Goal: Task Accomplishment & Management: Complete application form

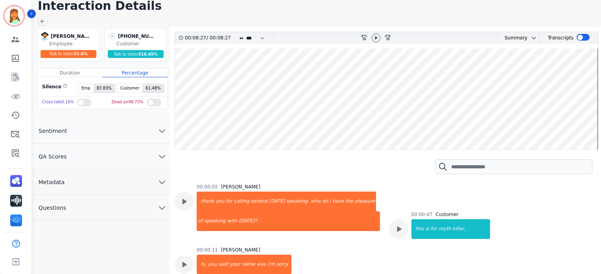
scroll to position [545, 0]
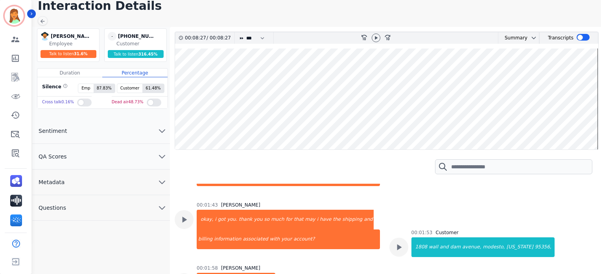
click at [48, 22] on main "Interaction Details [PERSON_NAME] [PERSON_NAME] Employee Talk to listen 31.6 % …" at bounding box center [315, 176] width 571 height 360
click at [41, 20] on icon at bounding box center [43, 21] width 4 height 4
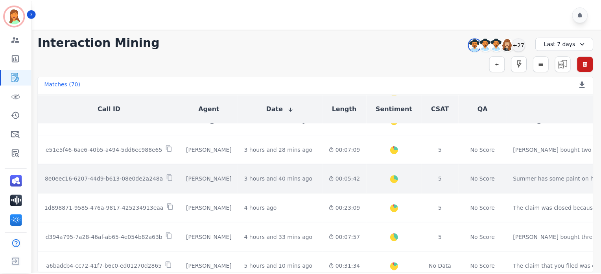
scroll to position [52, 0]
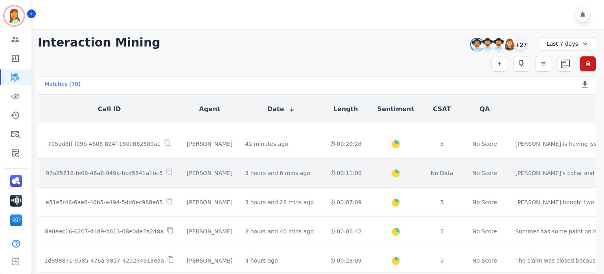
click at [327, 176] on td "00:11:00" at bounding box center [346, 172] width 44 height 29
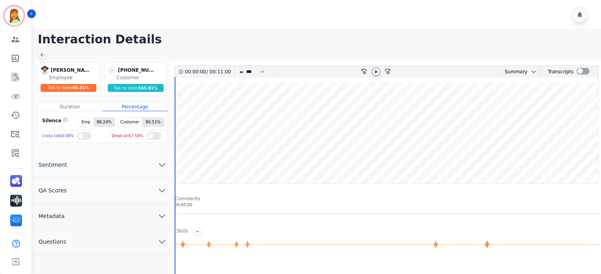
click at [377, 75] on div at bounding box center [376, 71] width 9 height 9
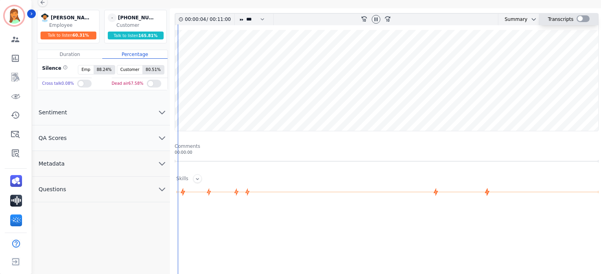
click at [577, 22] on div at bounding box center [583, 18] width 13 height 7
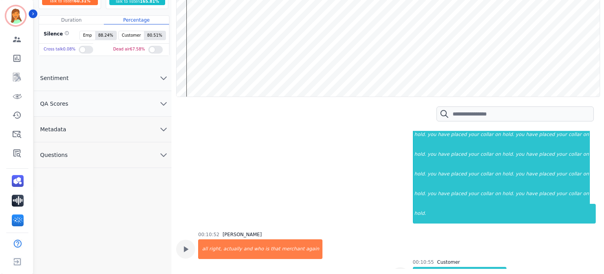
scroll to position [0, 0]
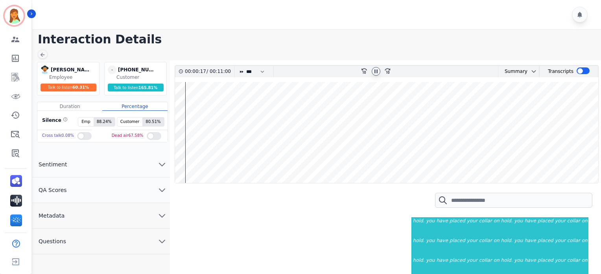
drag, startPoint x: 373, startPoint y: 71, endPoint x: 238, endPoint y: 52, distance: 136.0
click at [372, 70] on div at bounding box center [376, 71] width 9 height 9
click at [46, 56] on div at bounding box center [43, 54] width 10 height 9
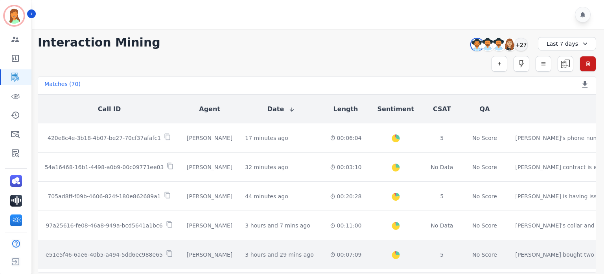
scroll to position [52, 0]
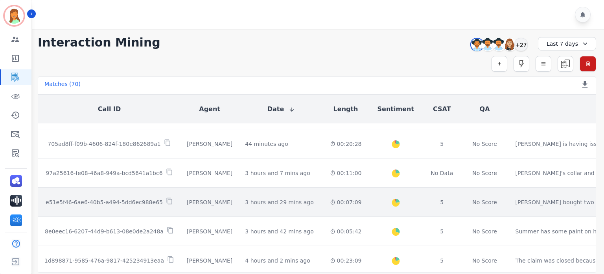
click at [326, 200] on td "00:07:09" at bounding box center [346, 201] width 44 height 29
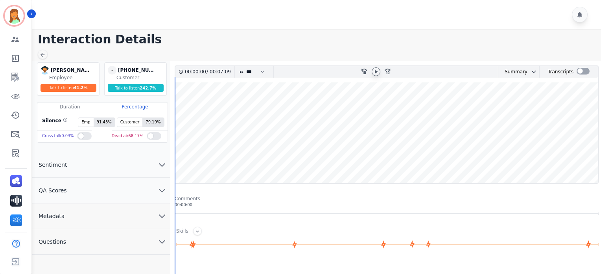
click at [375, 74] on icon at bounding box center [376, 71] width 6 height 6
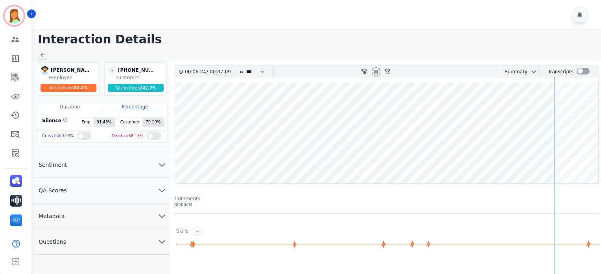
click at [46, 53] on div at bounding box center [43, 54] width 10 height 9
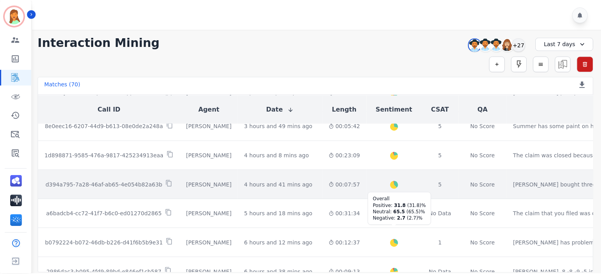
scroll to position [262, 0]
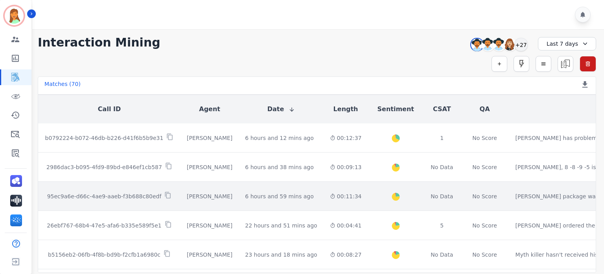
click at [326, 196] on td "00:11:34" at bounding box center [346, 195] width 44 height 29
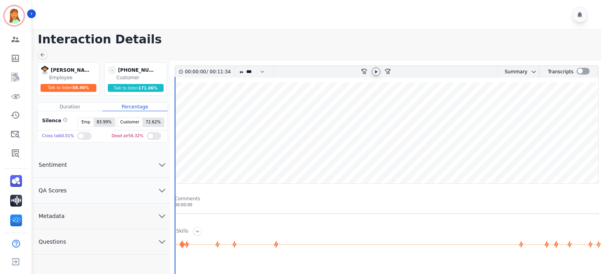
click at [376, 72] on icon at bounding box center [376, 72] width 3 height 4
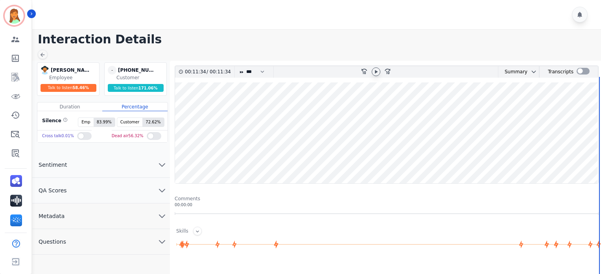
scroll to position [52, 0]
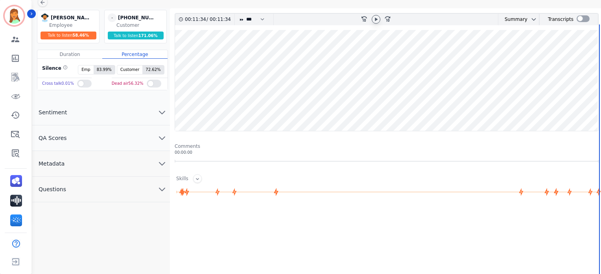
click at [98, 130] on button "QA Scores" at bounding box center [101, 138] width 138 height 26
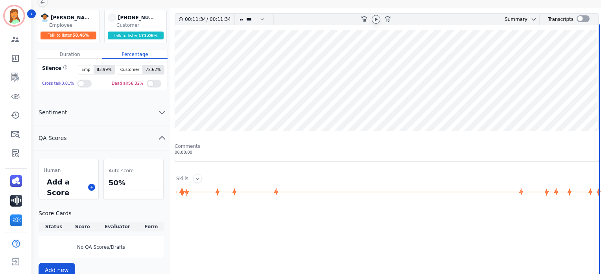
scroll to position [105, 0]
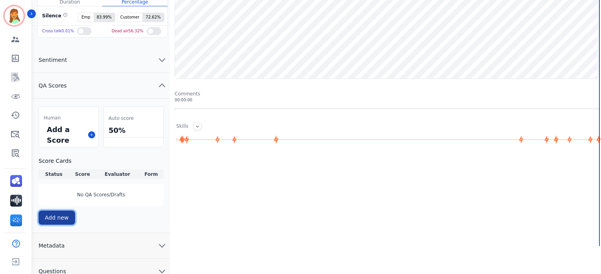
click at [62, 220] on button "Add new" at bounding box center [57, 217] width 37 height 14
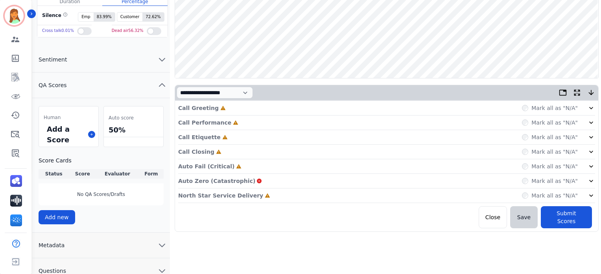
drag, startPoint x: 270, startPoint y: 192, endPoint x: 216, endPoint y: 171, distance: 58.1
click at [268, 192] on div "North Star Service Delivery Incomplete Mark all as "N/A"" at bounding box center [386, 195] width 417 height 15
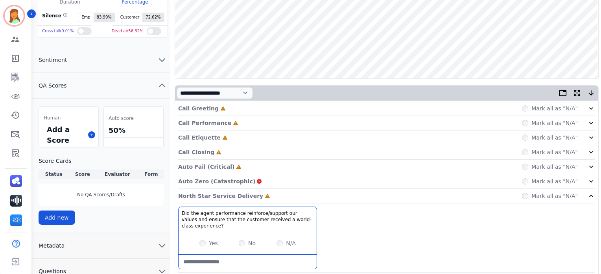
click at [217, 166] on p "Auto Fail (Critical)" at bounding box center [206, 167] width 56 height 8
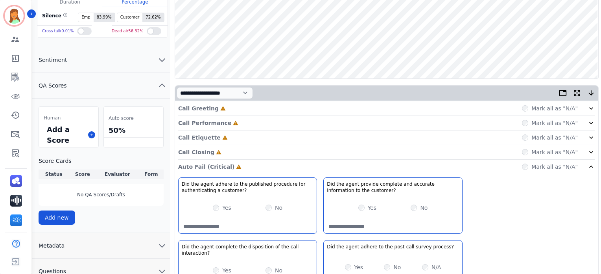
click at [214, 155] on div "Call Closing Incomplete Mark all as "N/A"" at bounding box center [386, 152] width 417 height 15
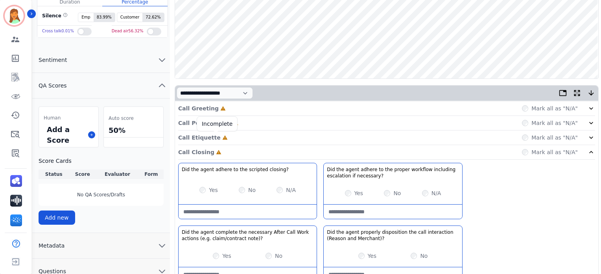
click at [222, 135] on icon at bounding box center [225, 138] width 6 height 6
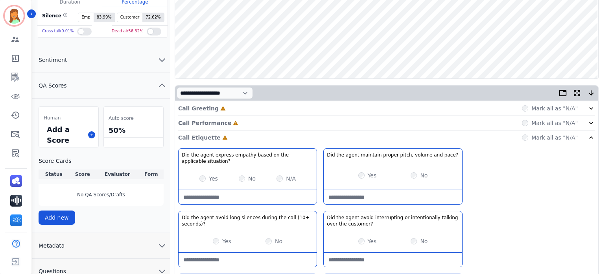
click at [220, 124] on p "Call Performance" at bounding box center [204, 123] width 53 height 8
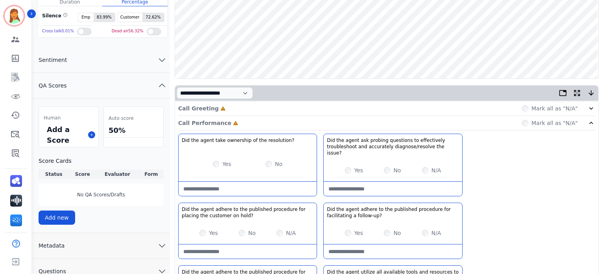
click at [219, 108] on div "Call Greeting Incomplete Mark all as "N/A"" at bounding box center [386, 108] width 417 height 15
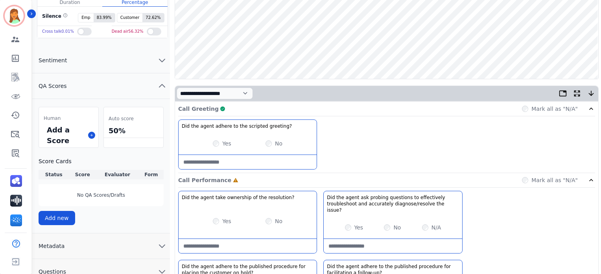
click at [241, 113] on div "Call Greeting Complete Mark all as "N/A"" at bounding box center [386, 109] width 417 height 15
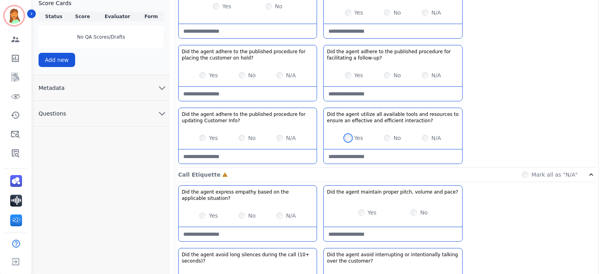
scroll to position [315, 0]
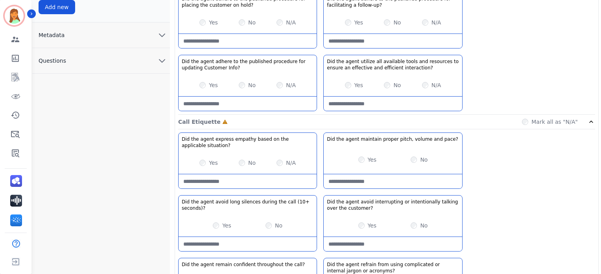
click at [292, 174] on situation\?-note at bounding box center [248, 181] width 138 height 14
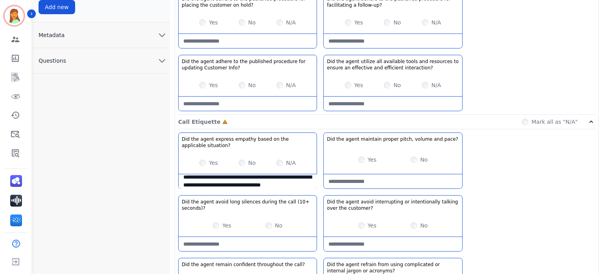
type situation\?-note "**********"
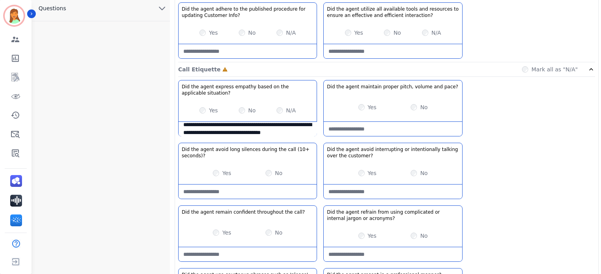
click at [216, 169] on div "Yes" at bounding box center [222, 173] width 18 height 8
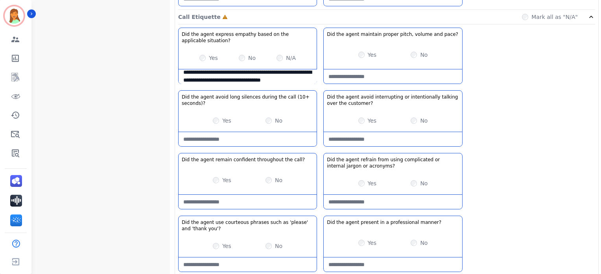
click at [223, 176] on label "Yes" at bounding box center [226, 180] width 9 height 8
click at [355, 174] on div "Yes No" at bounding box center [393, 183] width 138 height 22
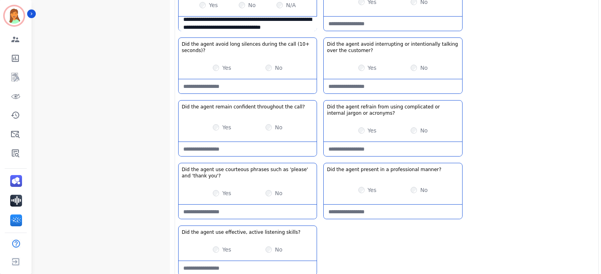
click at [366, 186] on div "Yes" at bounding box center [368, 190] width 18 height 8
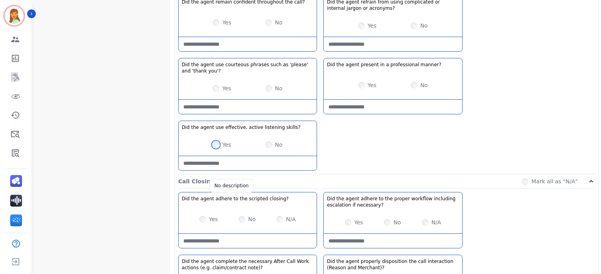
scroll to position [630, 0]
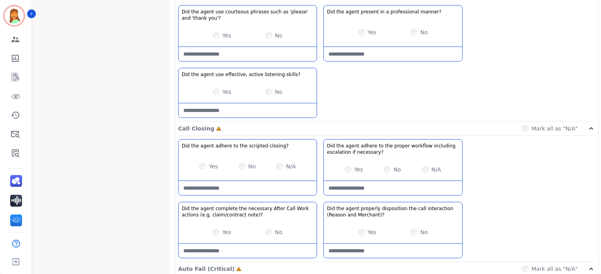
click at [255, 170] on div "Did the agent adhere to the scripted closing? No description Yes No N/A" at bounding box center [247, 167] width 139 height 56
click at [257, 181] on closing\?-note at bounding box center [248, 188] width 138 height 14
type closing\?-note "**********"
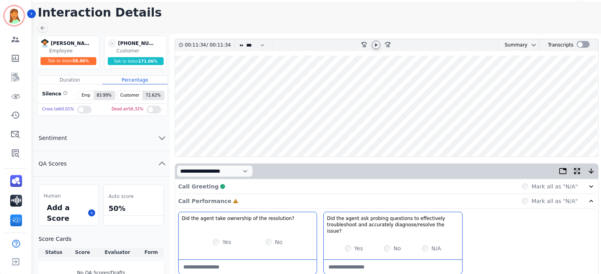
scroll to position [0, 0]
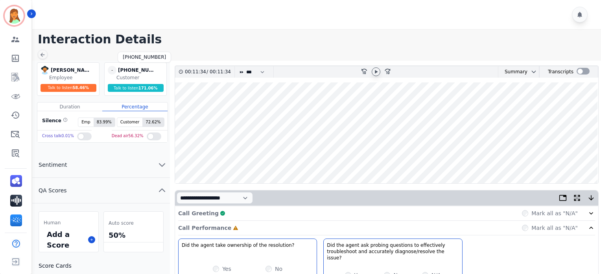
click at [140, 70] on div "[PHONE_NUMBER]" at bounding box center [137, 70] width 39 height 9
copy div "[PHONE_NUMBER]"
click at [177, 157] on wave at bounding box center [386, 132] width 423 height 101
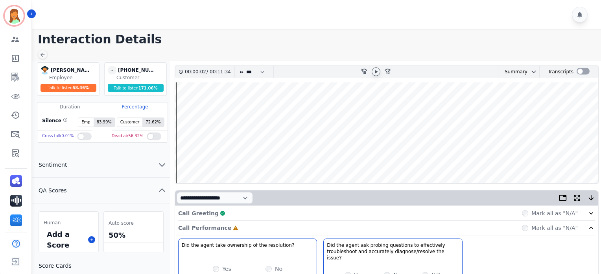
click at [374, 70] on icon at bounding box center [376, 71] width 6 height 6
click at [375, 70] on icon at bounding box center [376, 72] width 3 height 4
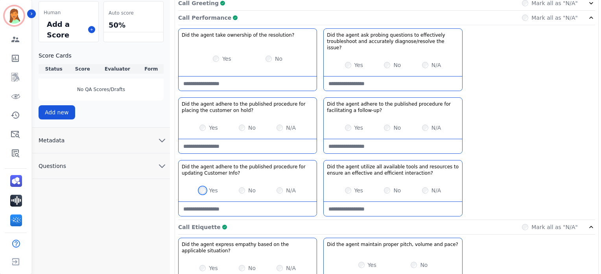
scroll to position [105, 0]
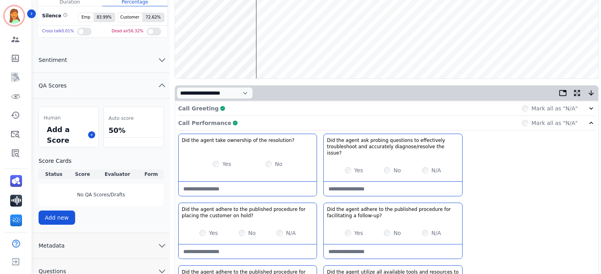
click at [271, 123] on div "Call Performance Complete Mark all as "N/A"" at bounding box center [386, 123] width 417 height 15
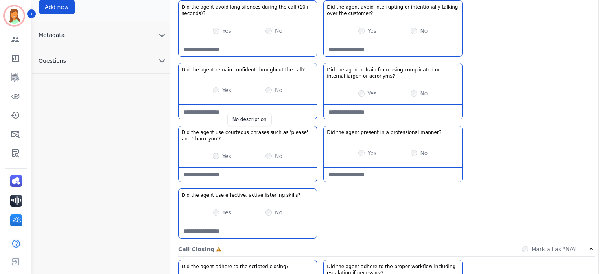
scroll to position [210, 0]
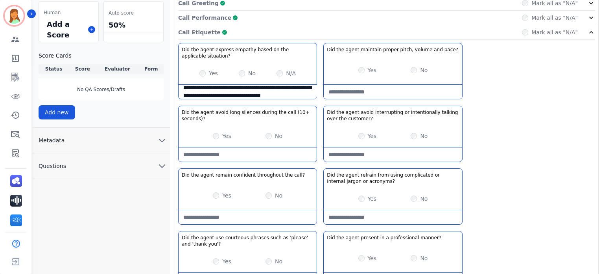
click at [244, 33] on div "Call Etiquette Complete Mark all as "N/A"" at bounding box center [386, 32] width 417 height 15
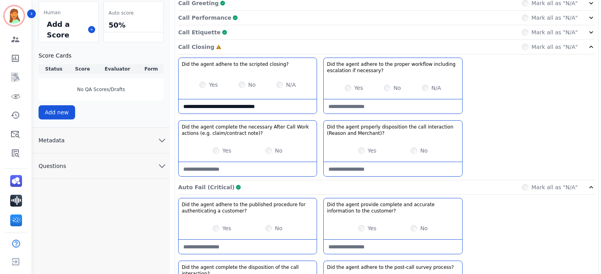
click at [152, 141] on button "Metadata" at bounding box center [101, 141] width 138 height 26
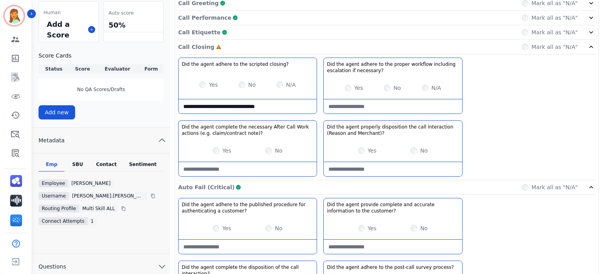
click at [111, 162] on div "Contact" at bounding box center [106, 166] width 31 height 10
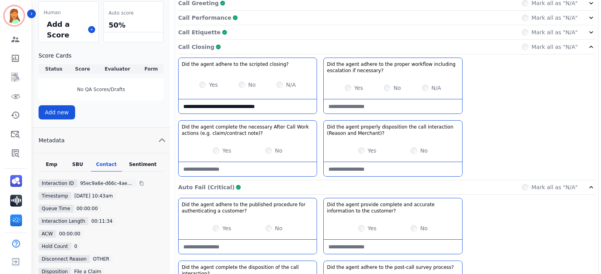
click at [247, 44] on div "Call Closing Complete Mark all as "N/A"" at bounding box center [386, 47] width 417 height 15
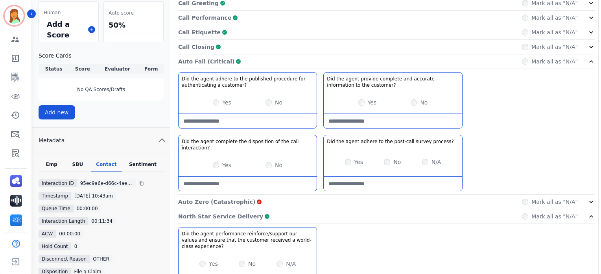
click at [272, 63] on div "Auto Fail (Critical) Complete Mark all as "N/A"" at bounding box center [386, 61] width 417 height 15
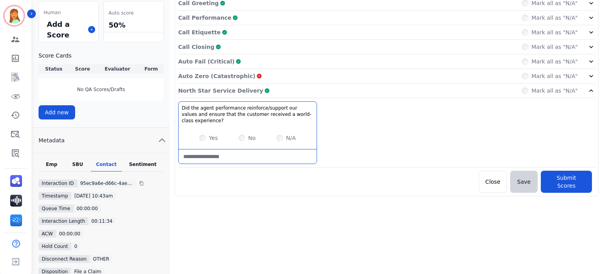
click at [272, 92] on div "North Star Service Delivery Complete Mark all as "N/A"" at bounding box center [386, 90] width 417 height 15
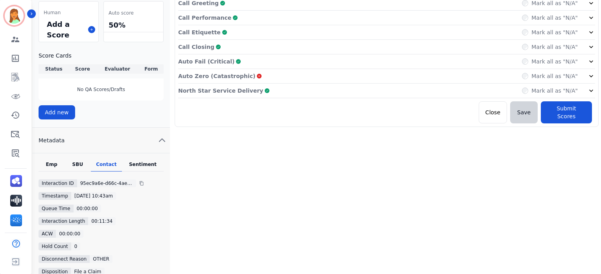
scroll to position [105, 0]
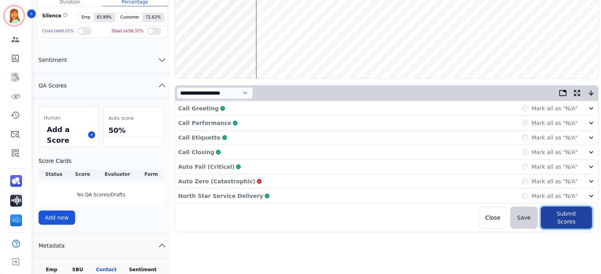
click at [571, 216] on button "Submit Scores" at bounding box center [566, 217] width 51 height 22
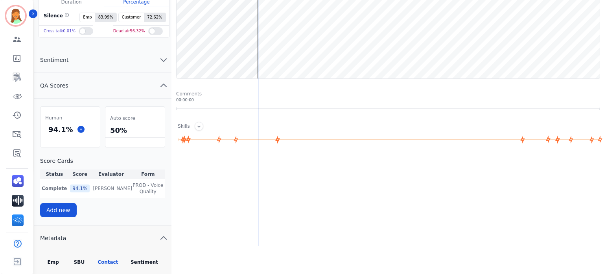
scroll to position [0, 0]
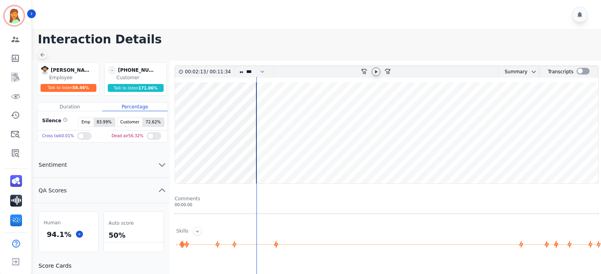
click at [39, 54] on icon at bounding box center [42, 55] width 6 height 6
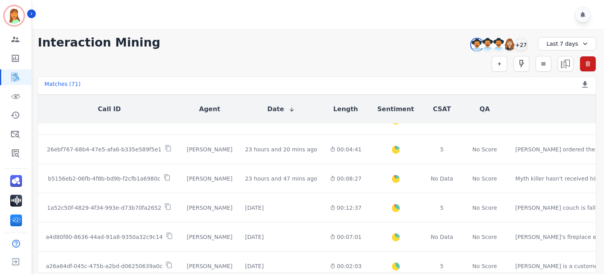
scroll to position [468, 0]
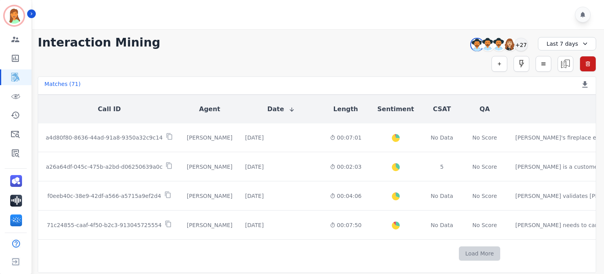
click at [459, 246] on button "Load More" at bounding box center [479, 253] width 41 height 14
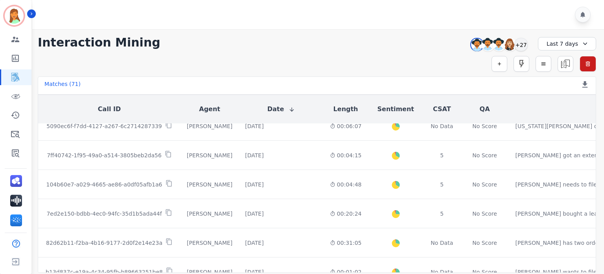
scroll to position [1048, 0]
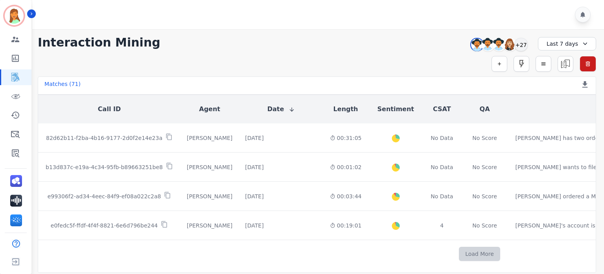
click at [459, 250] on button "Load More" at bounding box center [479, 253] width 41 height 14
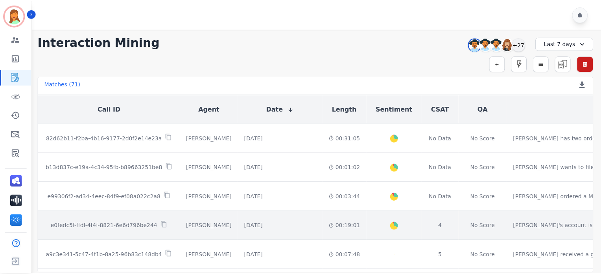
scroll to position [1101, 0]
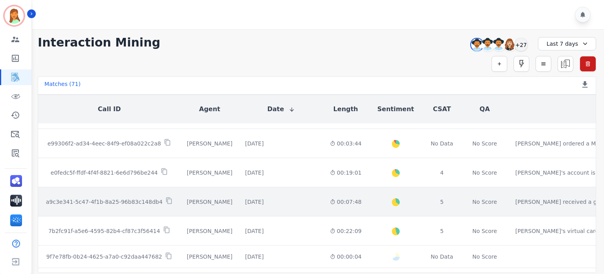
click at [473, 198] on div "No Score" at bounding box center [485, 202] width 25 height 8
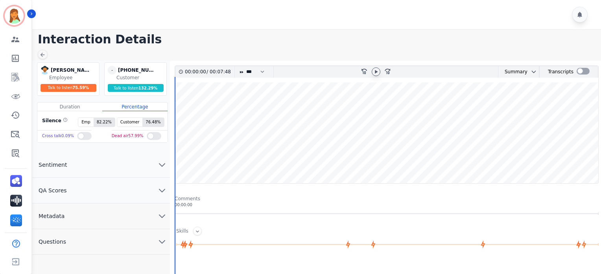
click at [376, 72] on icon at bounding box center [376, 72] width 3 height 4
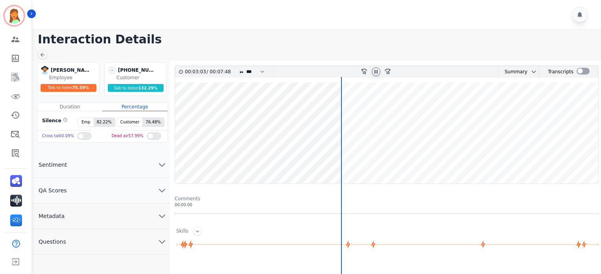
click at [376, 71] on icon at bounding box center [376, 71] width 6 height 6
click at [375, 72] on icon at bounding box center [376, 72] width 3 height 4
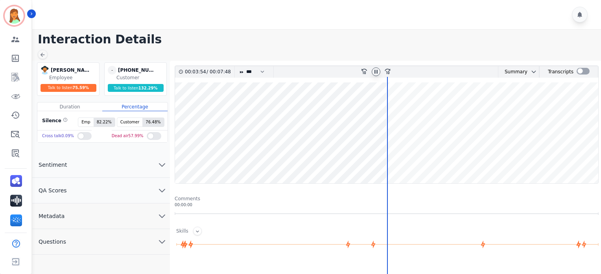
click at [371, 160] on wave at bounding box center [386, 132] width 423 height 101
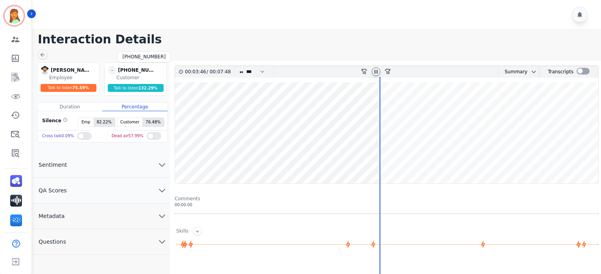
click at [146, 66] on div "[PHONE_NUMBER]" at bounding box center [137, 70] width 39 height 9
click at [146, 67] on div "[PHONE_NUMBER]" at bounding box center [137, 70] width 39 height 9
copy div "[PHONE_NUMBER]"
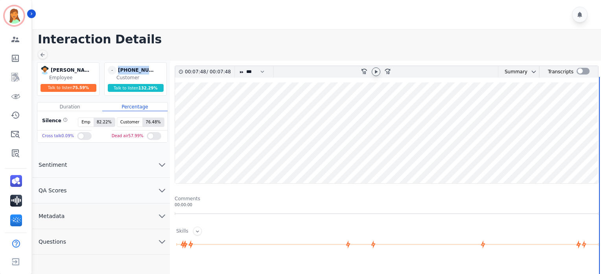
scroll to position [52, 0]
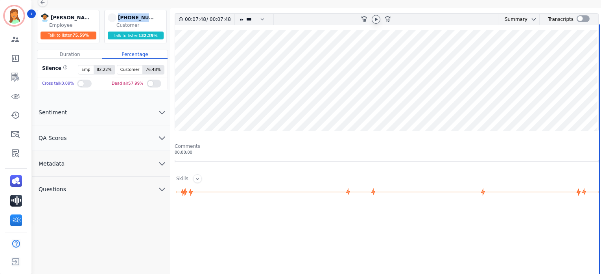
click at [88, 166] on button "Metadata" at bounding box center [101, 164] width 138 height 26
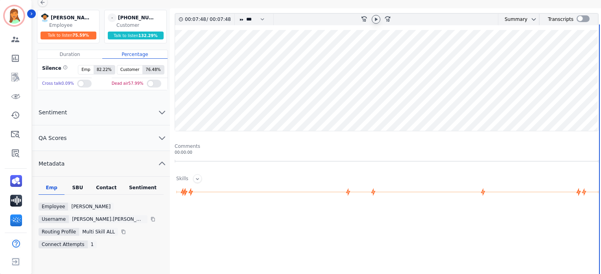
click at [113, 184] on div "Contact" at bounding box center [106, 189] width 31 height 10
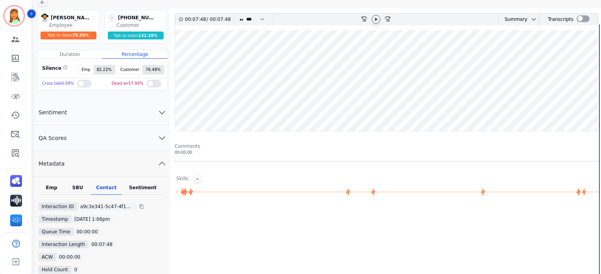
scroll to position [105, 0]
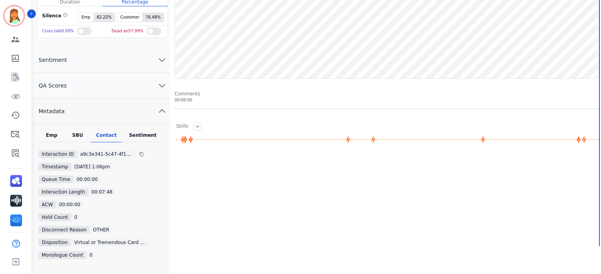
click at [109, 85] on button "QA Scores" at bounding box center [101, 86] width 138 height 26
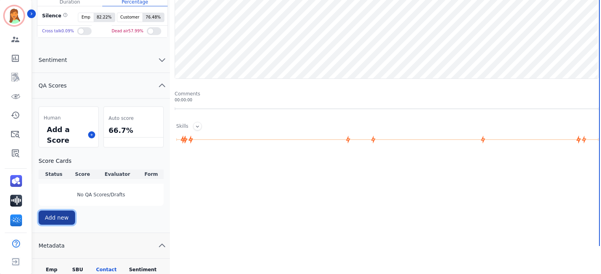
click at [70, 212] on button "Add new" at bounding box center [57, 217] width 37 height 14
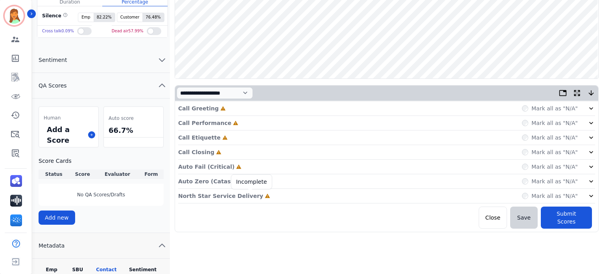
click at [265, 196] on icon at bounding box center [268, 196] width 6 height 6
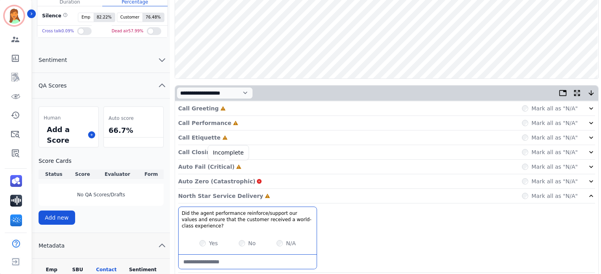
click at [237, 166] on icon at bounding box center [239, 166] width 5 height 4
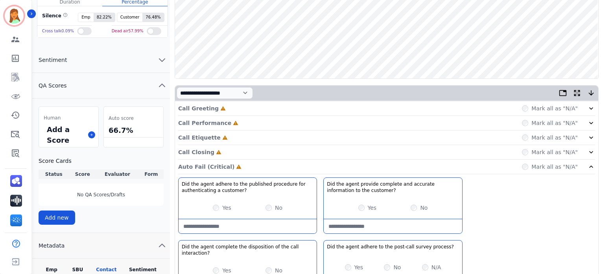
click at [219, 153] on div "Call Closing Incomplete Mark all as "N/A"" at bounding box center [386, 152] width 417 height 15
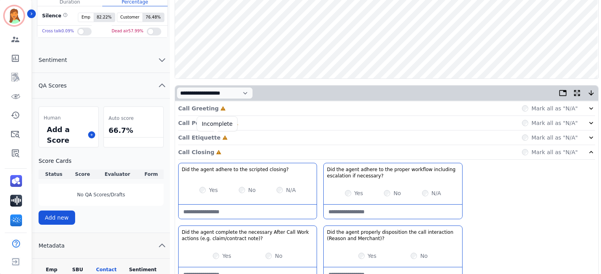
drag, startPoint x: 217, startPoint y: 138, endPoint x: 218, endPoint y: 131, distance: 6.7
click at [222, 137] on icon at bounding box center [224, 137] width 5 height 4
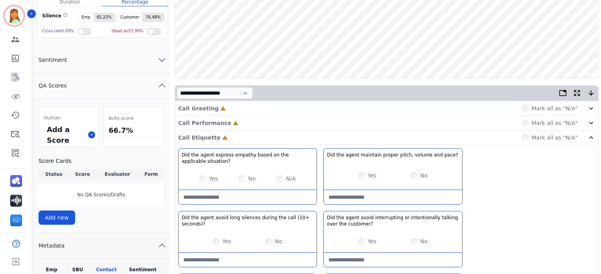
click at [219, 122] on p "Call Performance" at bounding box center [204, 123] width 53 height 8
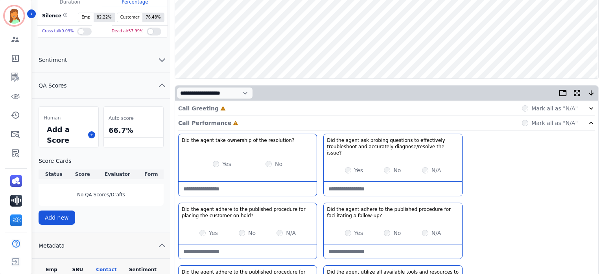
click at [220, 110] on icon at bounding box center [223, 108] width 6 height 6
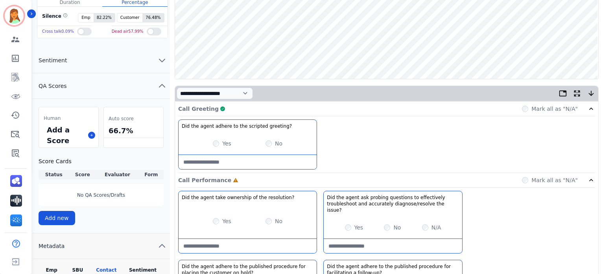
click at [227, 114] on div "Call Greeting Complete Mark all as "N/A"" at bounding box center [386, 109] width 417 height 15
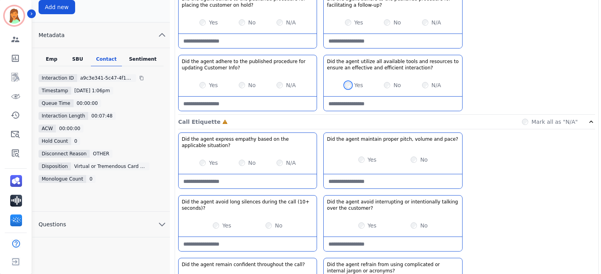
scroll to position [367, 0]
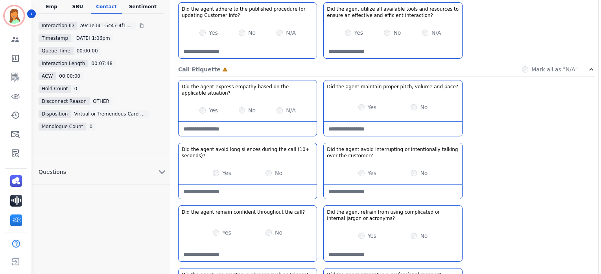
click at [244, 122] on situation\?-note at bounding box center [248, 129] width 138 height 14
type situation\?-note "**********"
click at [359, 169] on div "Yes" at bounding box center [368, 173] width 18 height 8
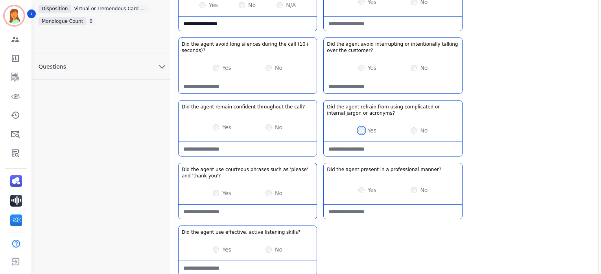
scroll to position [525, 0]
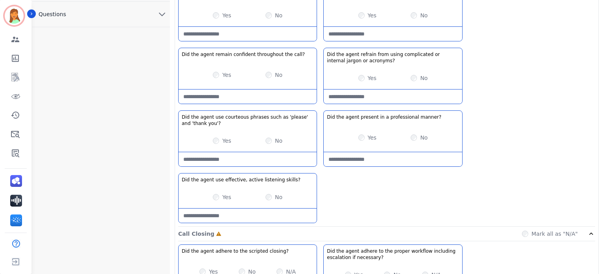
click at [216, 137] on div "Yes" at bounding box center [222, 141] width 18 height 8
click at [365, 133] on div "Yes" at bounding box center [368, 137] width 18 height 8
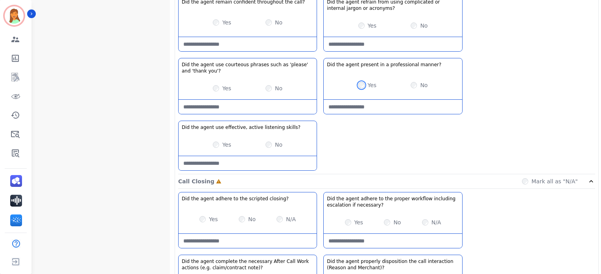
scroll to position [630, 0]
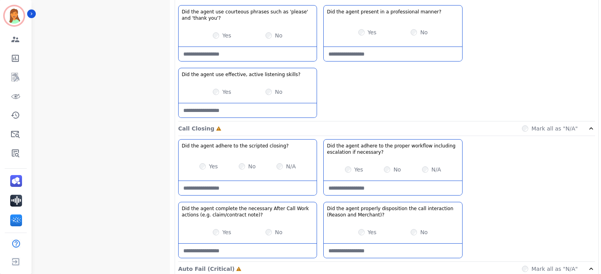
click at [213, 83] on div "Yes No" at bounding box center [248, 92] width 138 height 22
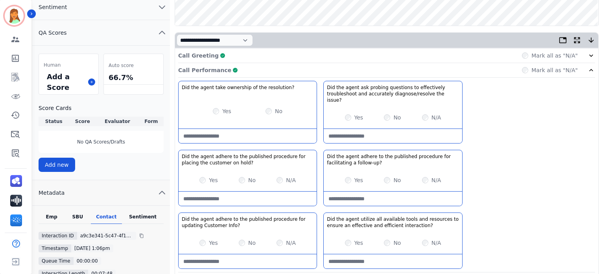
scroll to position [0, 0]
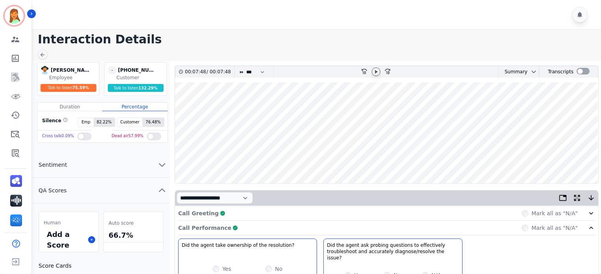
click at [249, 226] on div "Call Performance Complete Mark all as "N/A"" at bounding box center [386, 227] width 417 height 15
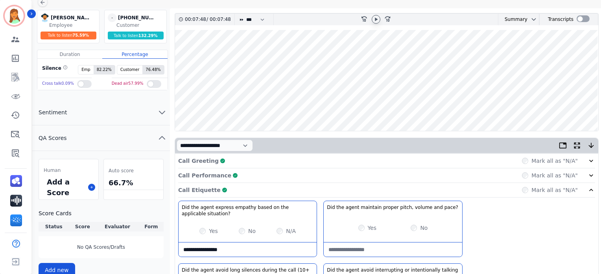
click at [234, 187] on div "Call Etiquette Complete Mark all as "N/A"" at bounding box center [386, 190] width 417 height 15
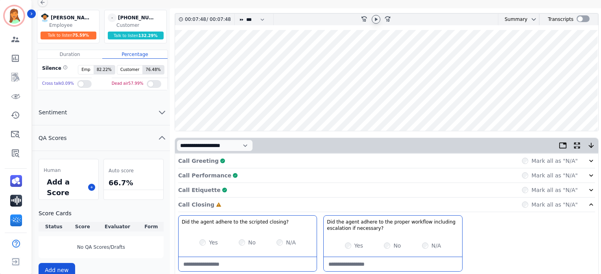
scroll to position [105, 0]
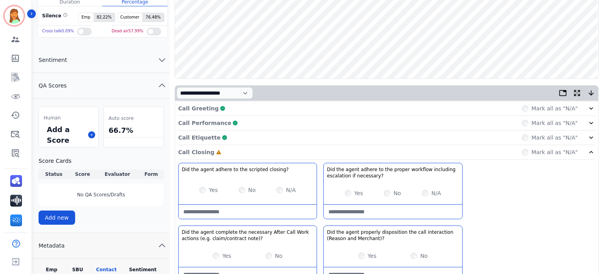
click at [245, 207] on closing\?-note at bounding box center [248, 211] width 138 height 14
type closing\?-note "**********"
click at [391, 214] on necessary\?-note at bounding box center [393, 211] width 138 height 14
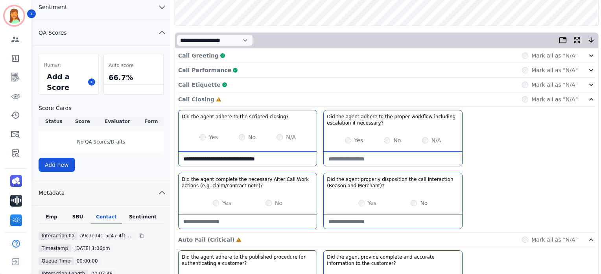
click at [421, 141] on div "Yes No N/A" at bounding box center [393, 140] width 138 height 22
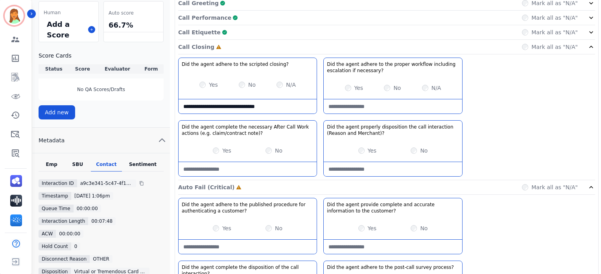
click at [214, 152] on div "Yes" at bounding box center [222, 150] width 18 height 8
click at [267, 45] on div "Call Closing Complete Mark all as "N/A"" at bounding box center [386, 47] width 417 height 15
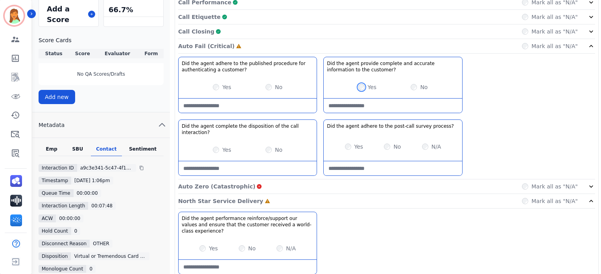
scroll to position [277, 0]
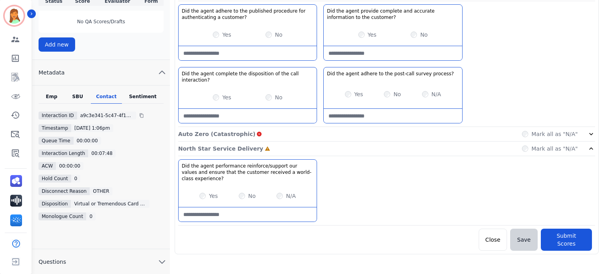
click at [205, 192] on div "Yes" at bounding box center [209, 196] width 18 height 8
click at [576, 229] on button "Submit Scores" at bounding box center [566, 239] width 51 height 22
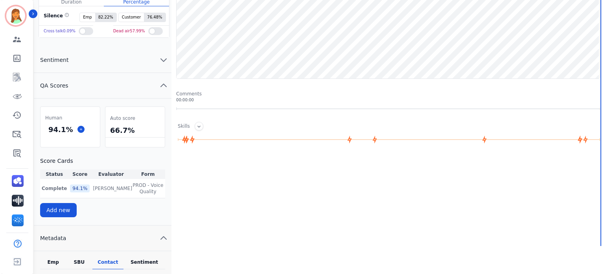
scroll to position [0, 0]
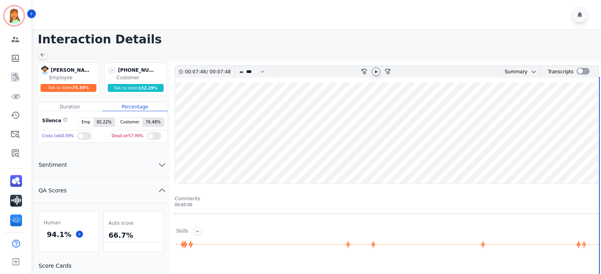
click at [44, 55] on icon at bounding box center [42, 55] width 6 height 6
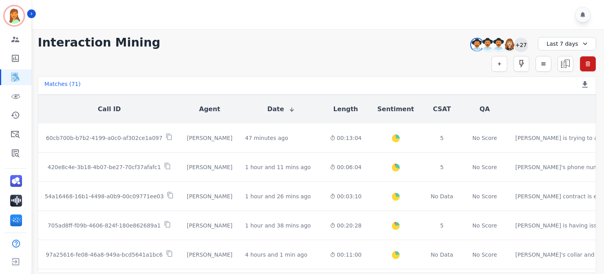
click at [525, 47] on div "+27" at bounding box center [521, 44] width 13 height 13
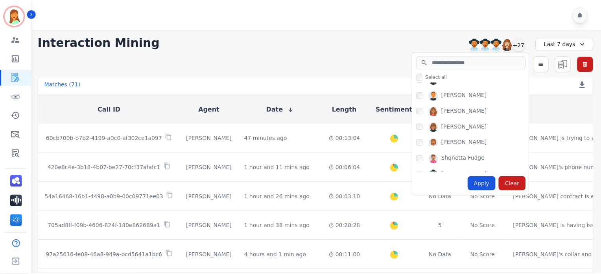
scroll to position [241, 0]
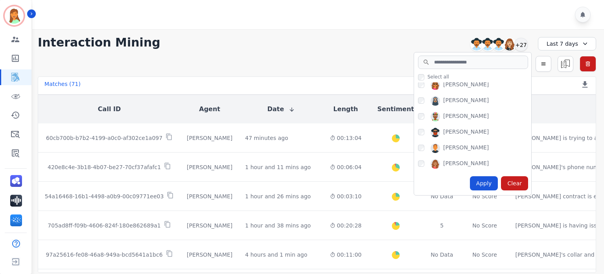
click at [426, 116] on div "[PERSON_NAME]" at bounding box center [474, 118] width 113 height 13
click at [493, 181] on div "Apply" at bounding box center [484, 183] width 28 height 14
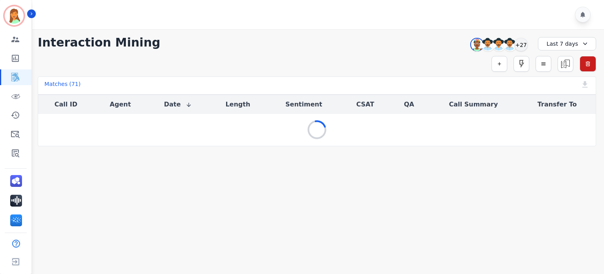
click at [301, 54] on div "**********" at bounding box center [317, 87] width 575 height 117
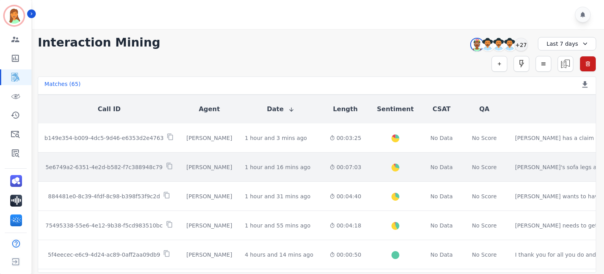
click at [301, 167] on td "1 hour and 16 mins ago Start at: [DATE] 5:19pm" at bounding box center [280, 166] width 85 height 29
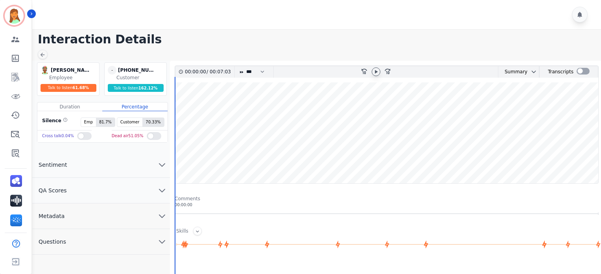
click at [375, 73] on icon at bounding box center [376, 71] width 6 height 6
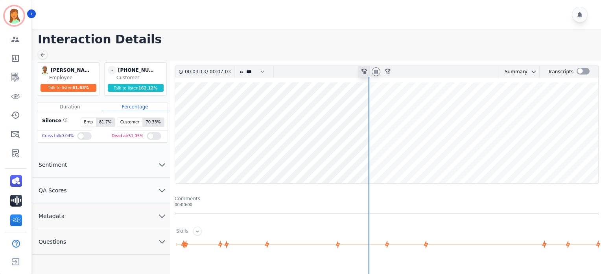
click at [367, 74] on div "rewind-10" at bounding box center [365, 71] width 12 height 11
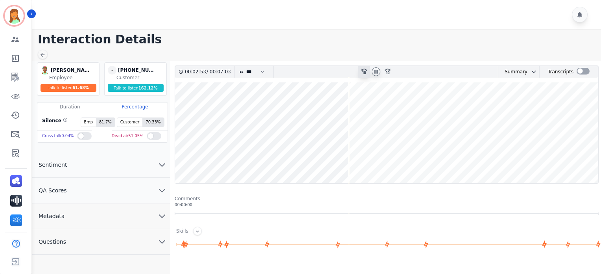
click at [367, 74] on div "rewind-10" at bounding box center [365, 71] width 12 height 11
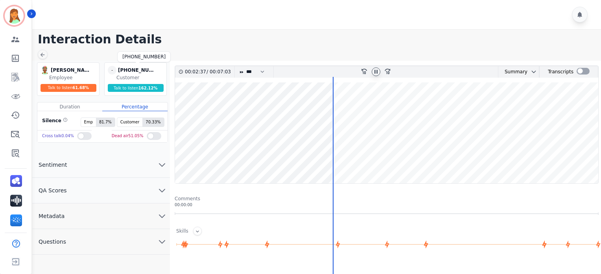
click at [151, 68] on div "[PHONE_NUMBER]" at bounding box center [137, 70] width 39 height 9
copy div "[PHONE_NUMBER]"
drag, startPoint x: 377, startPoint y: 72, endPoint x: 256, endPoint y: 13, distance: 134.3
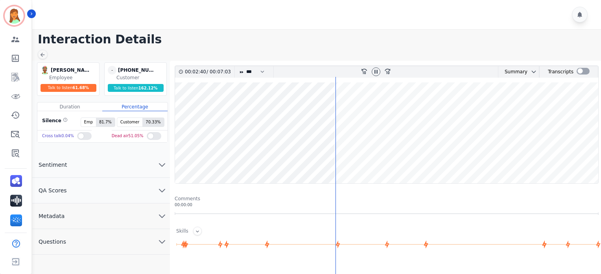
click at [376, 72] on icon at bounding box center [376, 71] width 6 height 6
click at [374, 72] on icon at bounding box center [376, 71] width 6 height 6
click at [375, 74] on icon at bounding box center [376, 71] width 6 height 6
click at [375, 70] on icon at bounding box center [376, 71] width 6 height 6
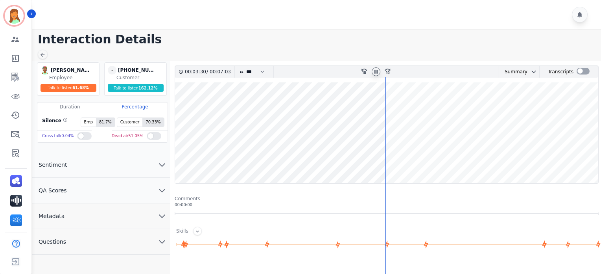
click at [367, 133] on wave at bounding box center [386, 132] width 423 height 101
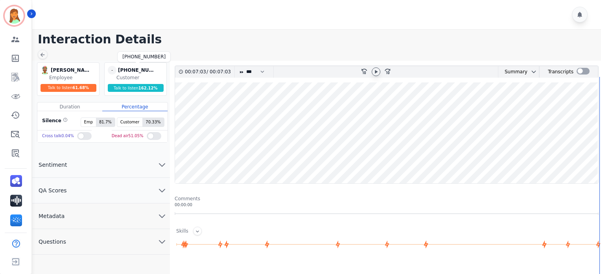
click at [146, 67] on div "[PHONE_NUMBER]" at bounding box center [137, 70] width 39 height 9
copy div "[PHONE_NUMBER]"
click at [94, 216] on button "Metadata" at bounding box center [101, 216] width 138 height 26
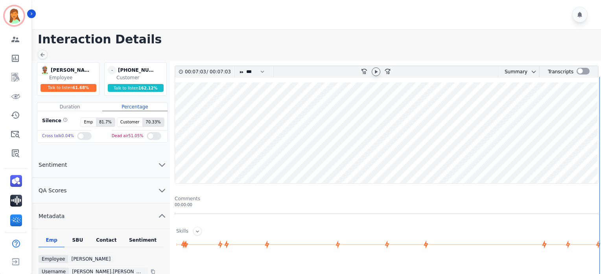
click at [110, 237] on div "Contact" at bounding box center [106, 242] width 31 height 10
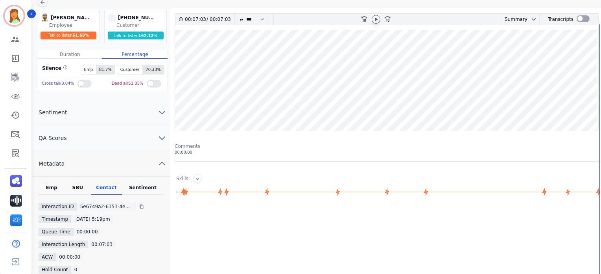
scroll to position [105, 0]
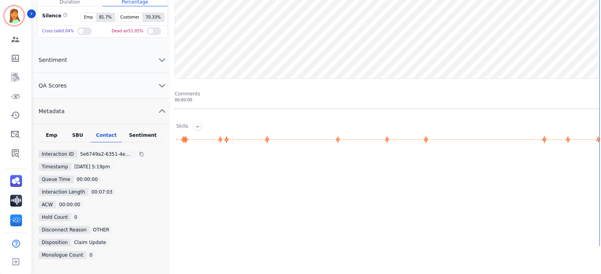
click at [94, 83] on button "QA Scores" at bounding box center [101, 86] width 138 height 26
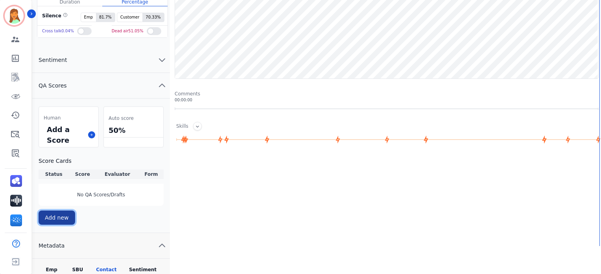
click at [63, 216] on button "Add new" at bounding box center [57, 217] width 37 height 14
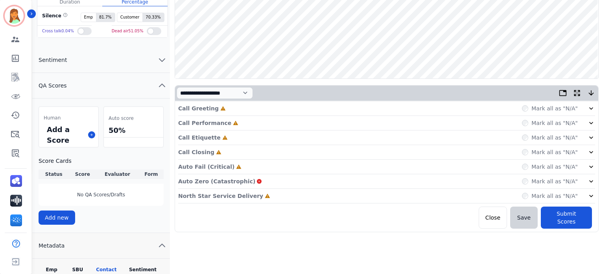
drag, startPoint x: 260, startPoint y: 196, endPoint x: 248, endPoint y: 184, distance: 17.3
click at [260, 196] on div "North Star Service Delivery Incomplete Mark all as "N/A"" at bounding box center [386, 196] width 417 height 15
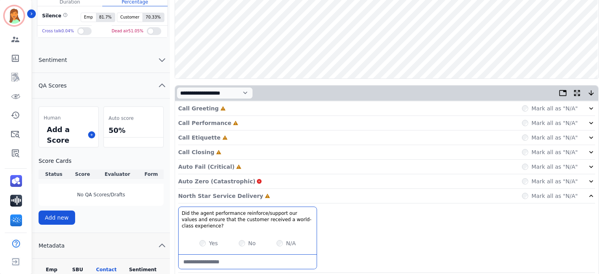
click at [233, 170] on div "Auto Fail (Critical) Incomplete Mark all as "N/A"" at bounding box center [386, 166] width 417 height 15
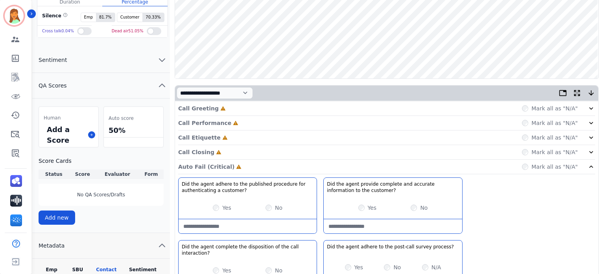
click at [227, 154] on div "Call Closing Incomplete Mark all as "N/A"" at bounding box center [386, 152] width 417 height 15
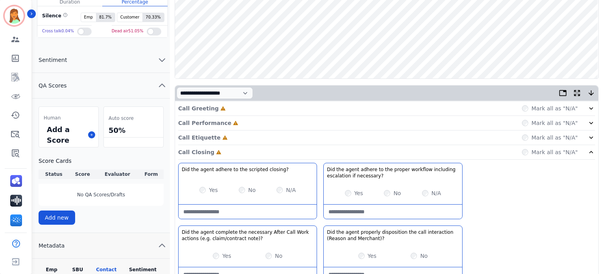
click at [226, 140] on div "Call Etiquette Incomplete Mark all as "N/A"" at bounding box center [386, 137] width 417 height 15
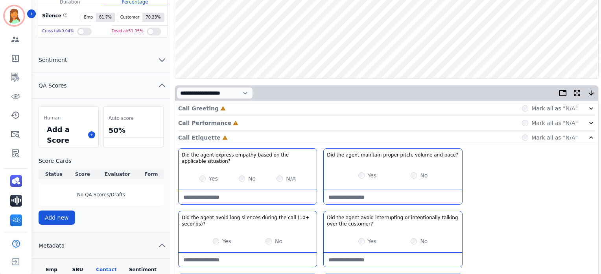
click at [227, 128] on div "Call Performance Incomplete Mark all as "N/A"" at bounding box center [386, 123] width 417 height 15
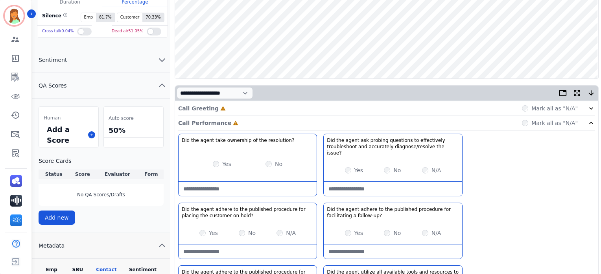
click at [231, 108] on div "Call Greeting Incomplete Mark all as "N/A"" at bounding box center [386, 108] width 417 height 15
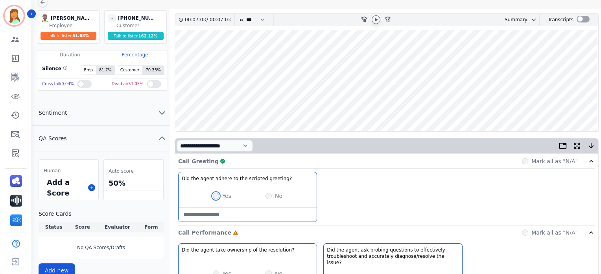
scroll to position [0, 0]
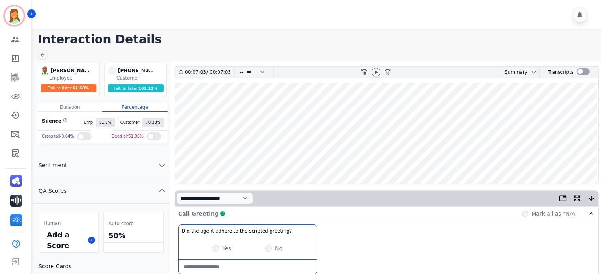
click at [377, 72] on icon at bounding box center [376, 72] width 6 height 6
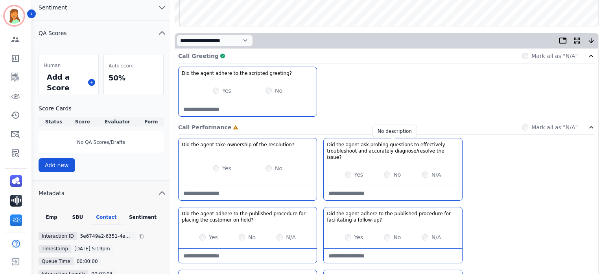
scroll to position [52, 0]
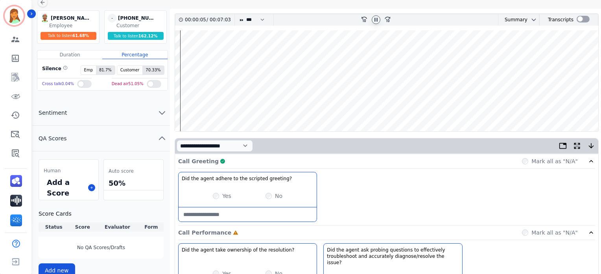
click at [375, 19] on icon at bounding box center [376, 20] width 3 height 4
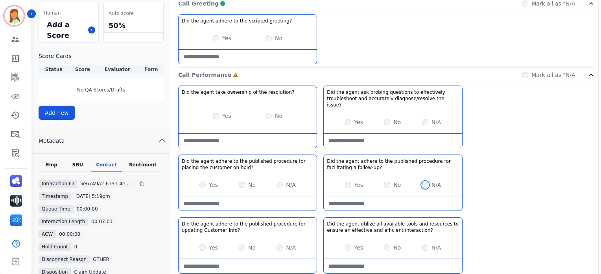
scroll to position [315, 0]
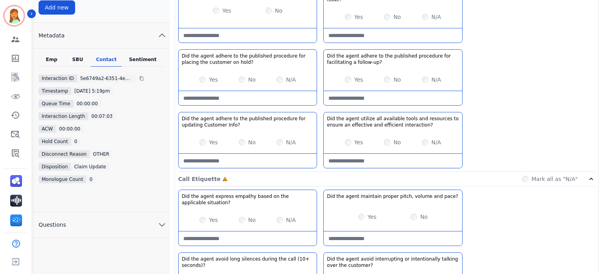
click at [263, 156] on Info\?-note at bounding box center [248, 160] width 138 height 14
type Info\?-note "**********"
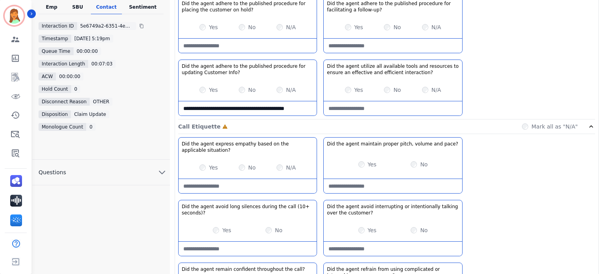
click at [412, 153] on div "Yes No" at bounding box center [393, 164] width 138 height 22
drag, startPoint x: 414, startPoint y: 169, endPoint x: 416, endPoint y: 176, distance: 7.2
click at [414, 172] on div "Did the agent maintain proper pitch, volume and pace? No description Yes No" at bounding box center [392, 165] width 139 height 56
click at [418, 179] on pace\?-note at bounding box center [393, 186] width 138 height 14
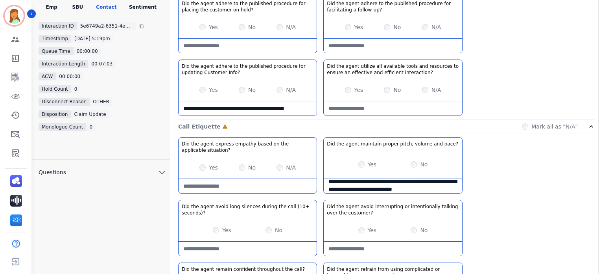
scroll to position [13, 0]
drag, startPoint x: 338, startPoint y: 172, endPoint x: 378, endPoint y: 180, distance: 40.8
click at [378, 180] on pace\?-note "**********" at bounding box center [393, 186] width 139 height 14
click at [380, 179] on pace\?-note "**********" at bounding box center [393, 186] width 139 height 14
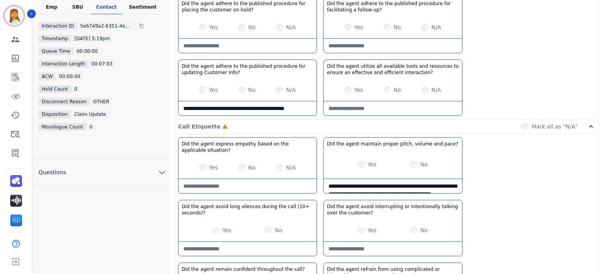
drag, startPoint x: 404, startPoint y: 176, endPoint x: 373, endPoint y: 175, distance: 30.7
click at [382, 179] on pace\?-note "**********" at bounding box center [393, 186] width 139 height 14
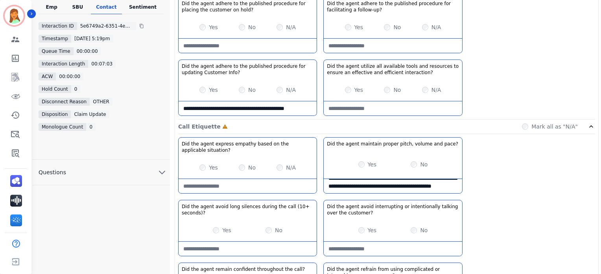
scroll to position [11, 0]
click at [416, 179] on pace\?-note "**********" at bounding box center [393, 186] width 139 height 14
type pace\?-note "**********"
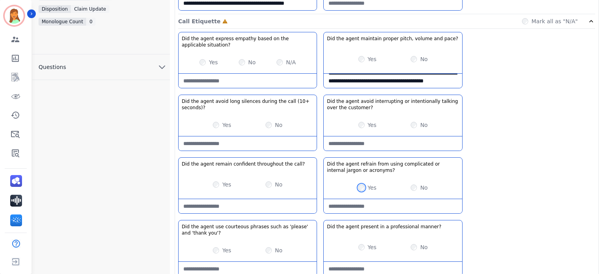
scroll to position [525, 0]
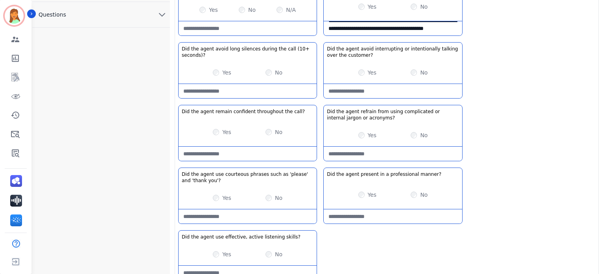
click at [213, 190] on div "Yes No" at bounding box center [248, 198] width 138 height 22
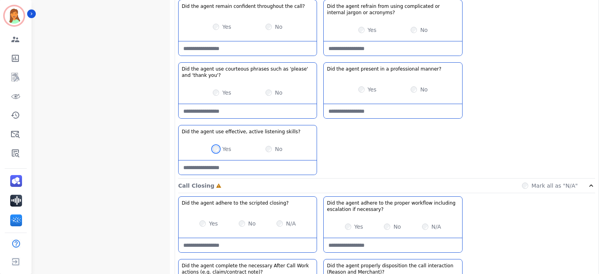
scroll to position [682, 0]
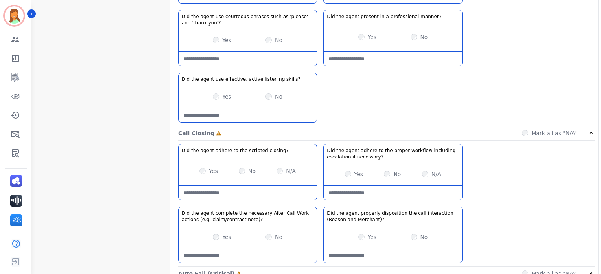
click at [242, 187] on closing\?-note at bounding box center [248, 192] width 138 height 14
click at [215, 225] on div "Yes No" at bounding box center [248, 236] width 138 height 22
click at [216, 233] on div "Yes" at bounding box center [222, 237] width 18 height 8
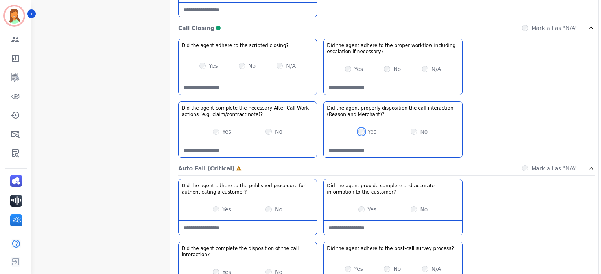
scroll to position [734, 0]
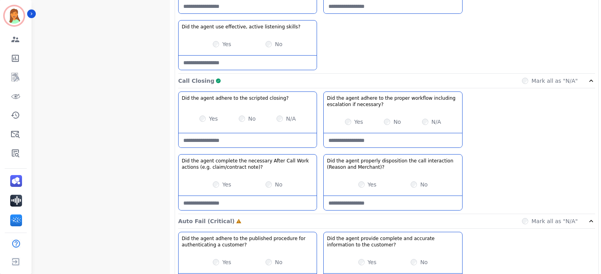
click at [242, 74] on div "Call Closing Complete Mark all as "N/A"" at bounding box center [386, 81] width 417 height 15
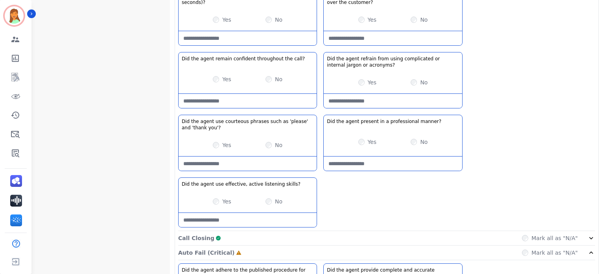
scroll to position [420, 0]
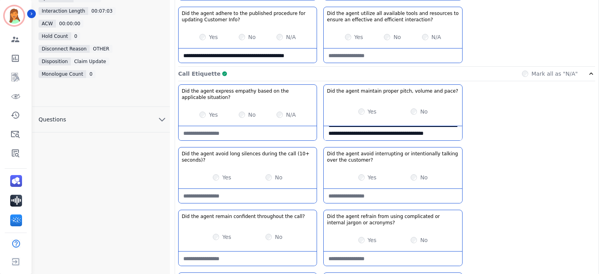
click at [233, 67] on div "Call Etiquette Complete Mark all as "N/A"" at bounding box center [386, 74] width 417 height 15
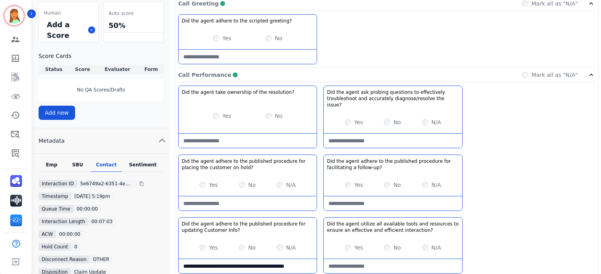
click at [241, 76] on div "Call Performance Complete Mark all as "N/A"" at bounding box center [386, 75] width 417 height 15
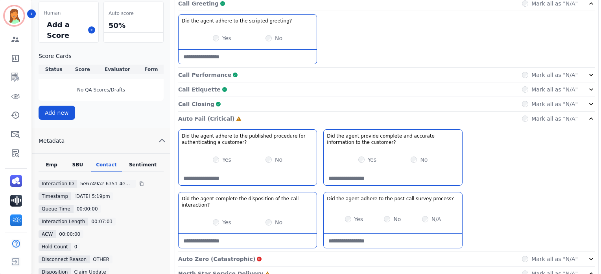
scroll to position [104, 0]
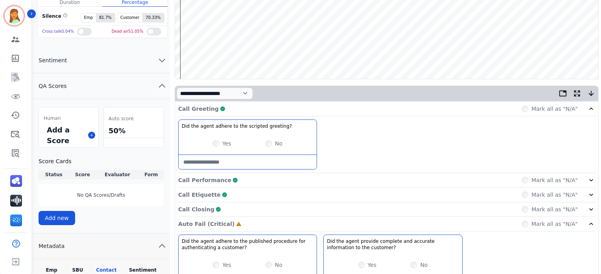
click at [237, 104] on div "Call Greeting Complete Mark all as "N/A"" at bounding box center [386, 109] width 417 height 15
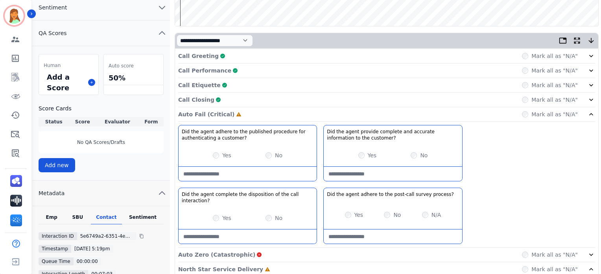
scroll to position [262, 0]
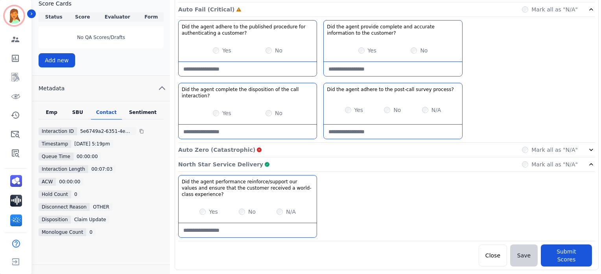
click at [280, 163] on div "North Star Service Delivery Complete Mark all as "N/A"" at bounding box center [386, 164] width 417 height 15
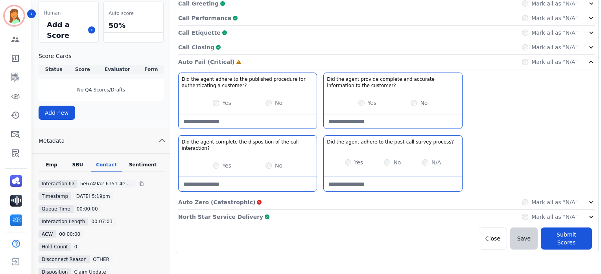
scroll to position [157, 0]
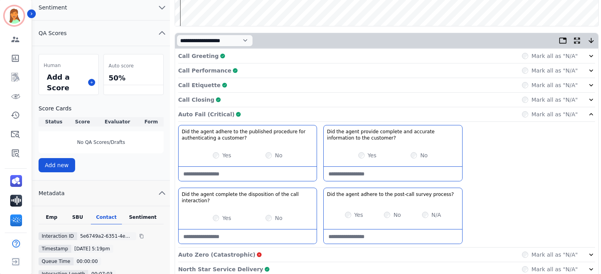
drag, startPoint x: 266, startPoint y: 115, endPoint x: 402, endPoint y: 168, distance: 145.3
click at [270, 119] on div "Auto Fail (Critical) Complete Mark all as "N/A"" at bounding box center [386, 114] width 417 height 15
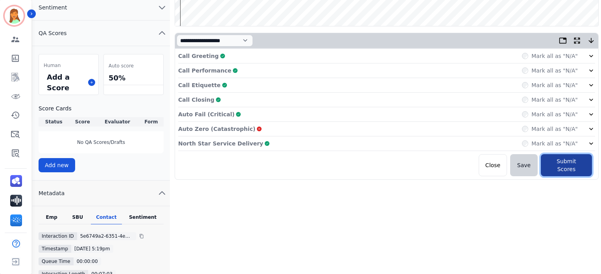
click at [558, 162] on button "Submit Scores" at bounding box center [566, 165] width 51 height 22
click at [271, 141] on div "North Star Service Delivery Complete Mark all as "N/A"" at bounding box center [386, 143] width 417 height 15
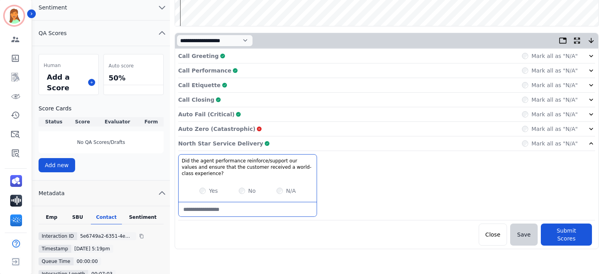
click at [270, 140] on div "North Star Service Delivery Complete Mark all as "N/A"" at bounding box center [386, 143] width 417 height 15
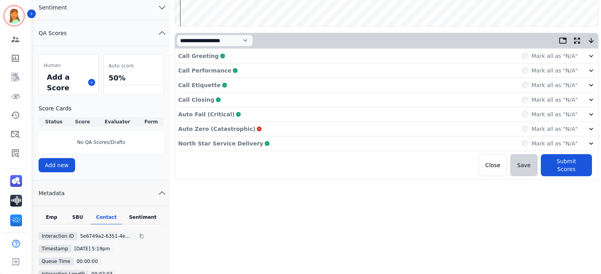
click at [254, 110] on div "Auto Fail (Critical) Complete Mark all as "N/A"" at bounding box center [386, 114] width 417 height 15
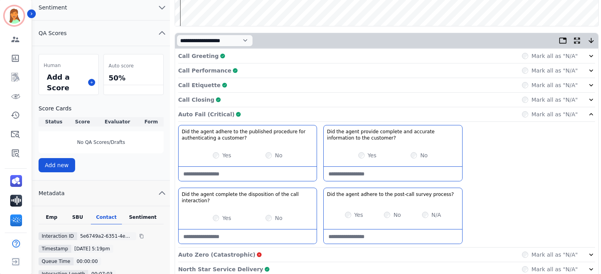
click at [240, 93] on div "Call Closing Complete Mark all as "N/A"" at bounding box center [386, 99] width 417 height 15
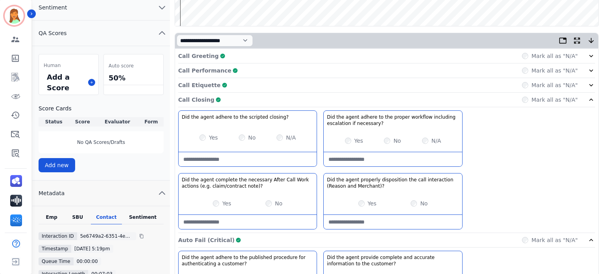
click at [249, 84] on div "Call Etiquette Complete Mark all as "N/A"" at bounding box center [386, 85] width 417 height 15
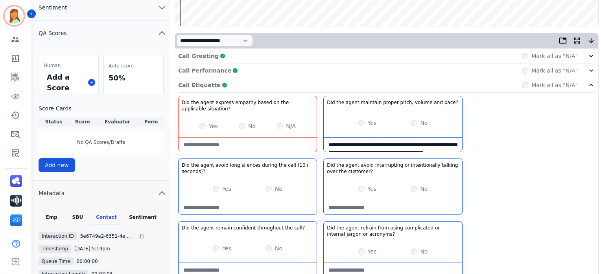
click at [251, 144] on situation\?-note at bounding box center [248, 144] width 138 height 14
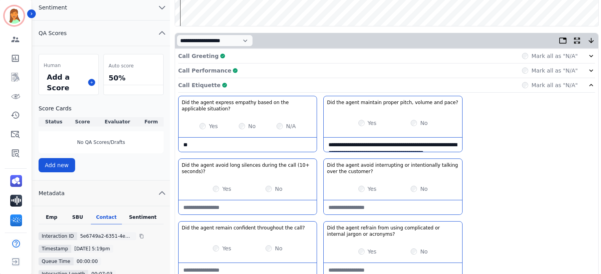
type situation\?-note "*"
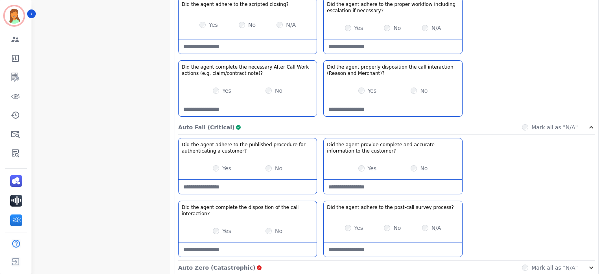
scroll to position [616, 0]
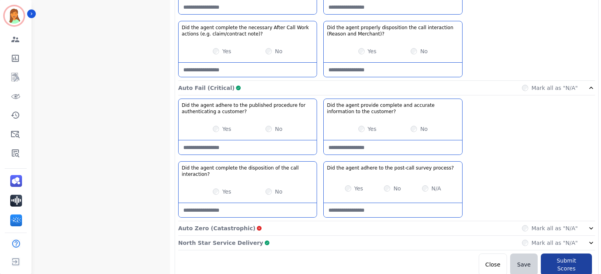
type situation\?-note "**********"
click at [557, 261] on button "Submit Scores" at bounding box center [566, 264] width 51 height 22
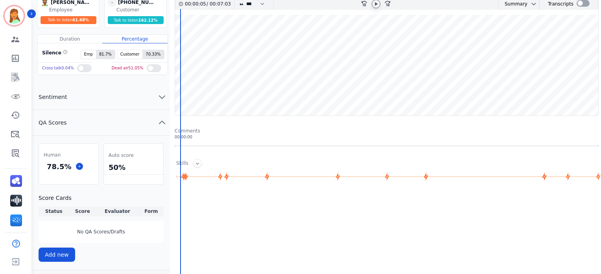
scroll to position [0, 0]
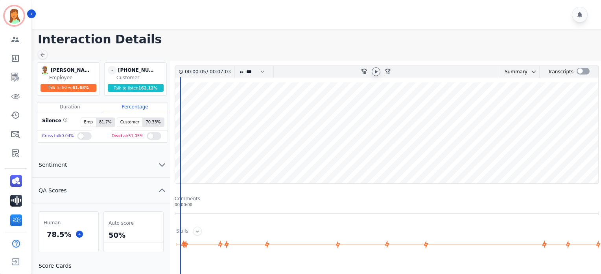
click at [48, 235] on div "78.5 %" at bounding box center [59, 234] width 28 height 14
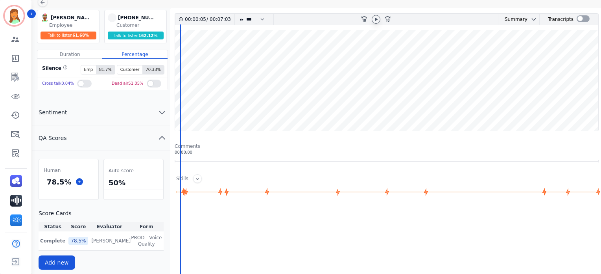
scroll to position [105, 0]
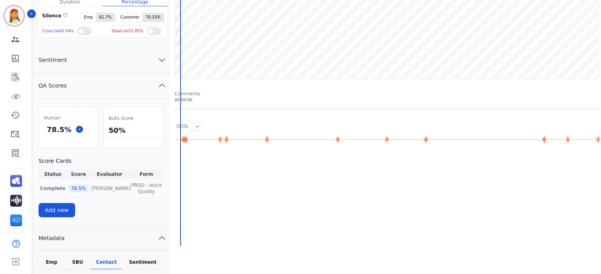
click at [83, 188] on div "78.5 %" at bounding box center [78, 188] width 20 height 8
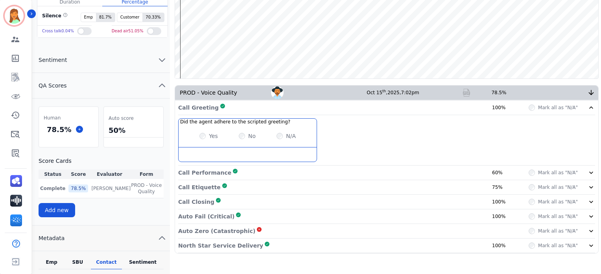
click at [309, 168] on div "Call Performance Complete 60%" at bounding box center [345, 172] width 334 height 8
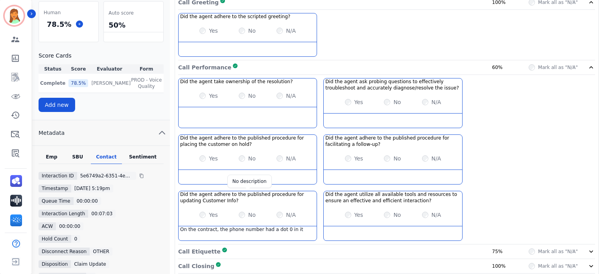
scroll to position [262, 0]
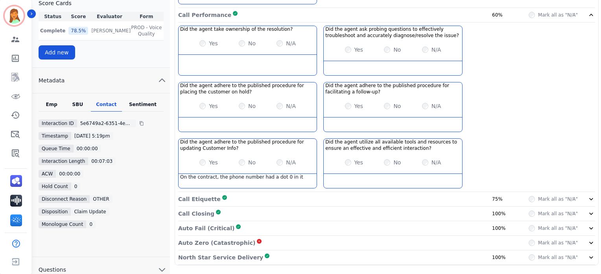
click at [275, 196] on div "Call Etiquette Complete 75%" at bounding box center [345, 199] width 334 height 8
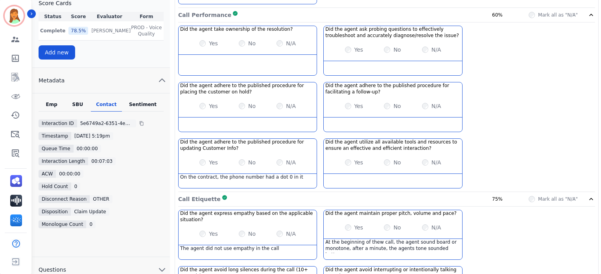
scroll to position [105, 0]
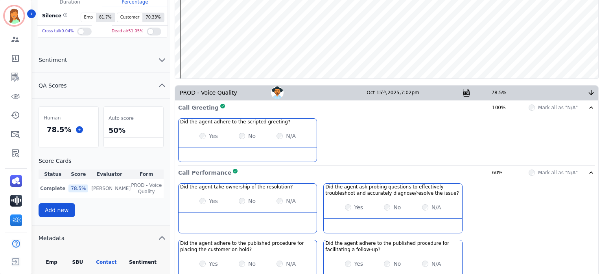
click at [238, 113] on div "Call Greeting Complete 100% Mark all as "N/A"" at bounding box center [386, 107] width 417 height 15
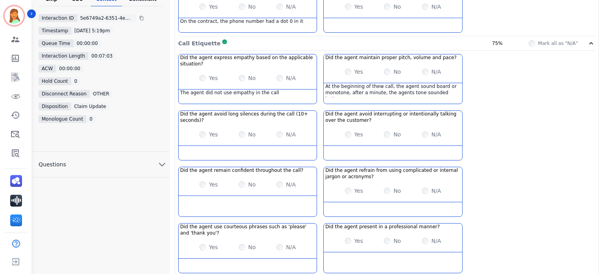
scroll to position [481, 0]
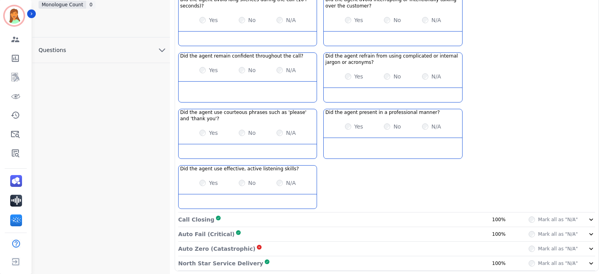
click at [311, 215] on div "Call Closing Complete 100%" at bounding box center [345, 219] width 334 height 8
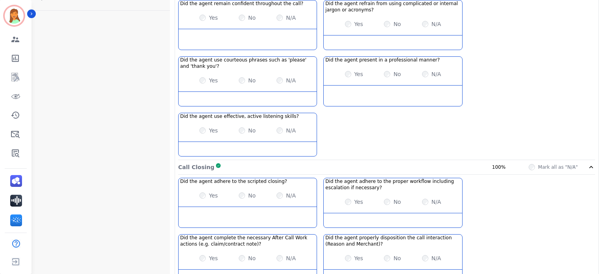
scroll to position [593, 0]
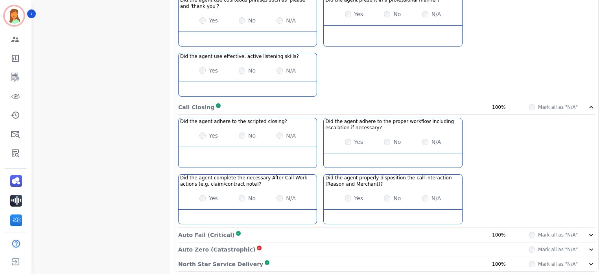
click at [319, 106] on div "Call Closing Complete 100%" at bounding box center [345, 107] width 334 height 8
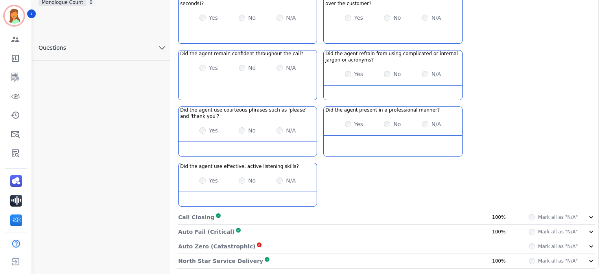
scroll to position [481, 0]
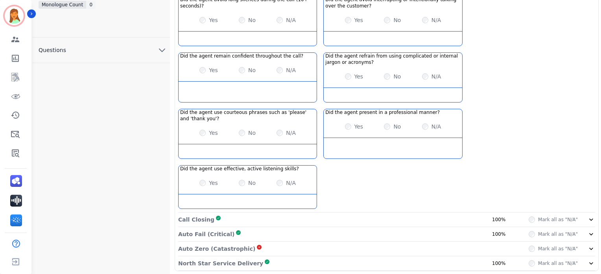
click at [267, 230] on div "Auto Fail (Critical) Complete 100%" at bounding box center [345, 234] width 334 height 8
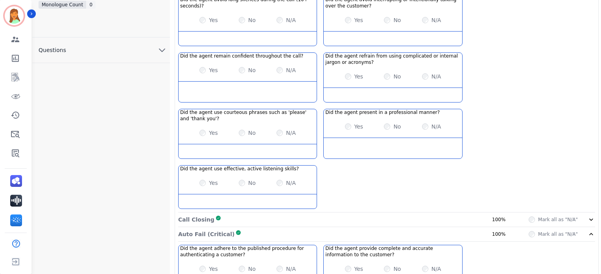
scroll to position [587, 0]
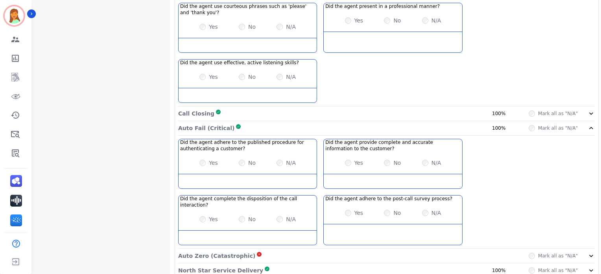
click at [271, 127] on div "Auto Fail (Critical) Complete 100%" at bounding box center [345, 128] width 334 height 8
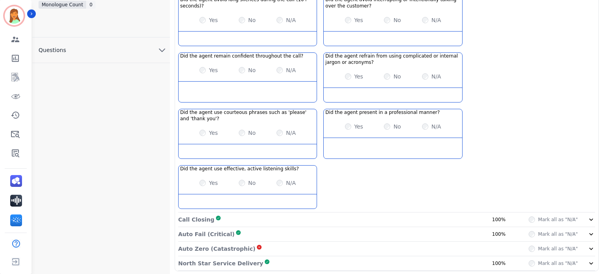
click at [231, 220] on div "Call Closing Complete 100%" at bounding box center [345, 219] width 334 height 8
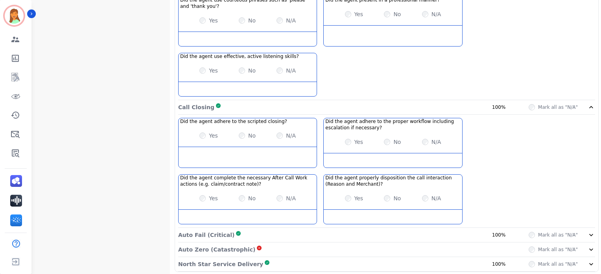
click at [279, 105] on div "Call Closing Complete 100%" at bounding box center [345, 107] width 334 height 8
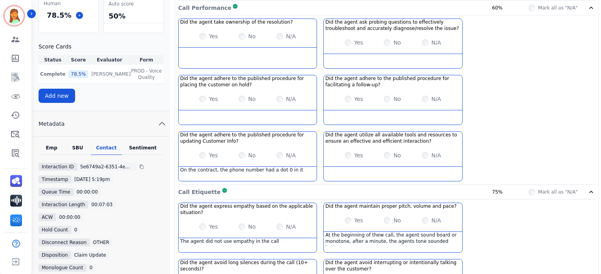
scroll to position [166, 0]
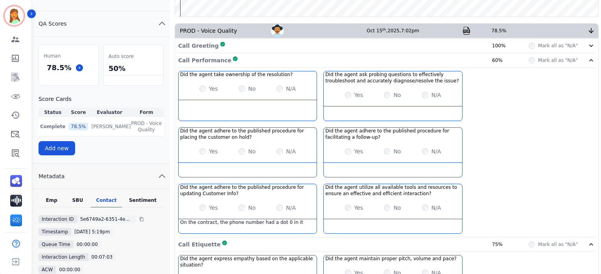
click at [279, 61] on div "Call Performance Complete 60%" at bounding box center [345, 60] width 334 height 8
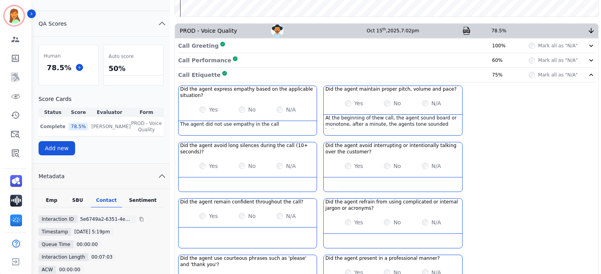
click at [253, 71] on div "Call Etiquette Complete 75%" at bounding box center [345, 75] width 334 height 8
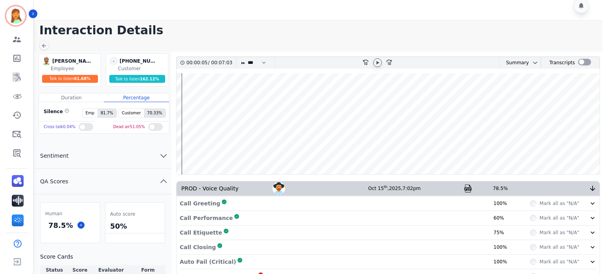
scroll to position [0, 0]
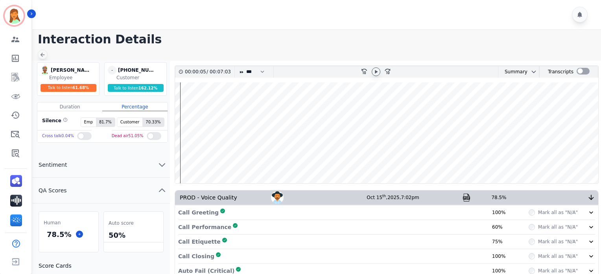
click at [40, 55] on icon at bounding box center [42, 55] width 6 height 6
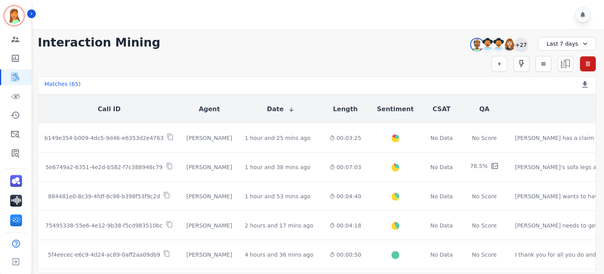
click at [521, 45] on div "+27" at bounding box center [521, 44] width 13 height 13
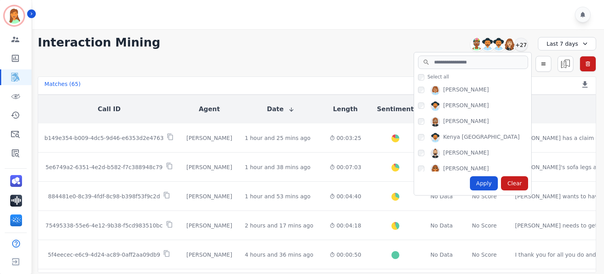
scroll to position [210, 0]
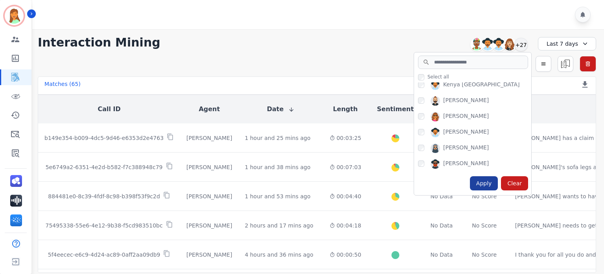
click at [478, 184] on div "Apply" at bounding box center [484, 183] width 28 height 14
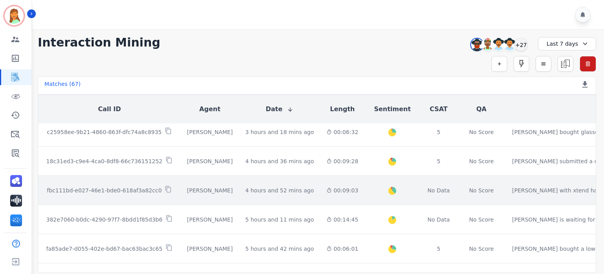
click at [333, 185] on td "00:09:03" at bounding box center [342, 190] width 44 height 29
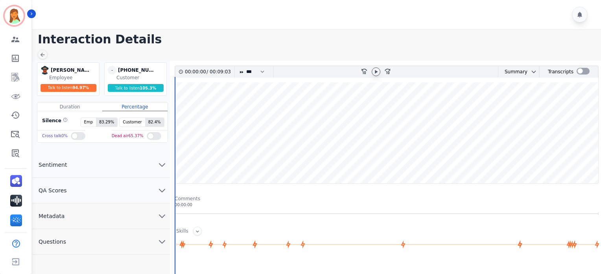
click at [378, 70] on icon at bounding box center [376, 71] width 6 height 6
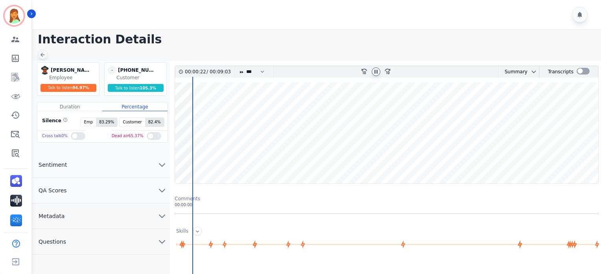
click at [45, 57] on icon at bounding box center [42, 55] width 6 height 6
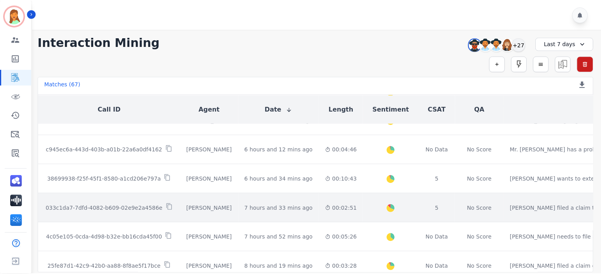
scroll to position [420, 0]
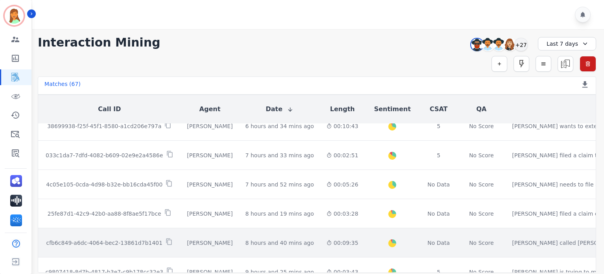
click at [365, 238] on td "Created with Highcharts 10.2.0 Overall Positive: 26.7 ( 26.7 )% Neutral: 66.7 (…" at bounding box center [392, 242] width 55 height 29
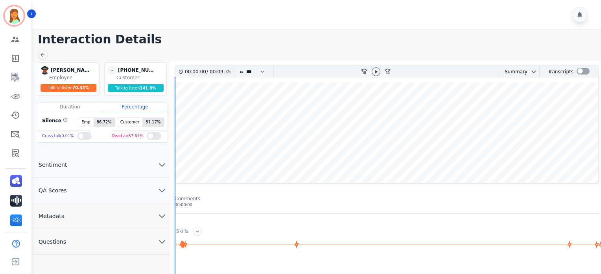
drag, startPoint x: 373, startPoint y: 70, endPoint x: 569, endPoint y: 148, distance: 211.1
click at [373, 70] on icon at bounding box center [376, 71] width 6 height 6
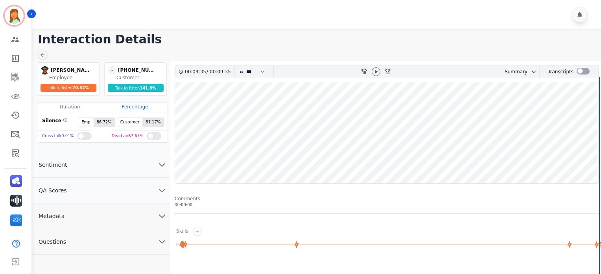
click at [142, 206] on button "Metadata" at bounding box center [101, 216] width 138 height 26
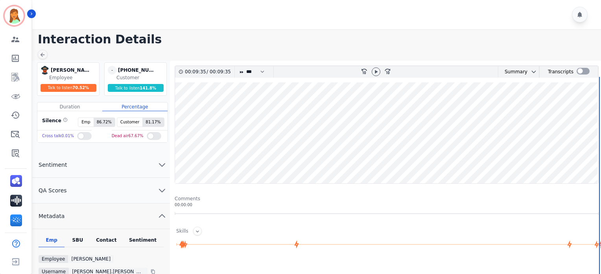
click at [108, 235] on div "Emp SBU Contact Sentiment Employee [PERSON_NAME] Username [PERSON_NAME].[PERSON…" at bounding box center [101, 279] width 138 height 100
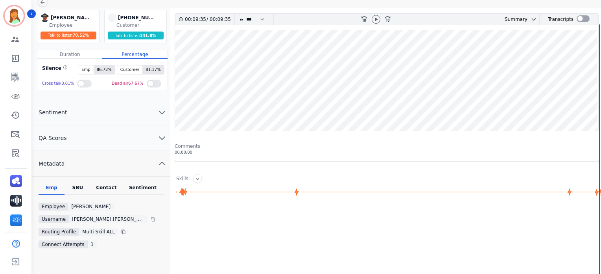
scroll to position [105, 0]
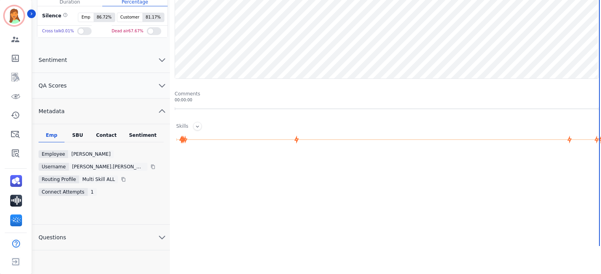
click at [109, 130] on div "Emp SBU Contact Sentiment Employee [PERSON_NAME] Username [PERSON_NAME].[PERSON…" at bounding box center [101, 174] width 138 height 100
click at [108, 137] on div "Contact" at bounding box center [106, 137] width 31 height 10
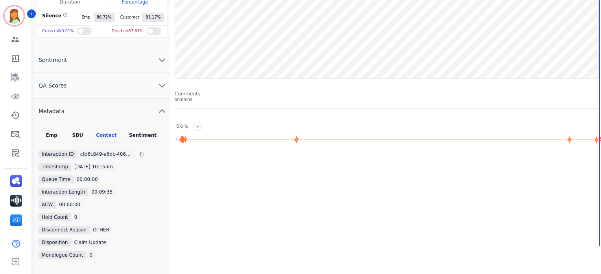
scroll to position [0, 0]
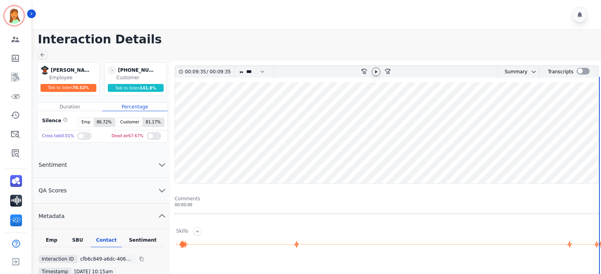
click at [377, 74] on div at bounding box center [376, 71] width 9 height 9
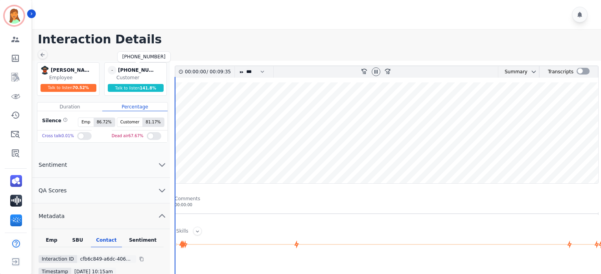
click at [131, 68] on div "[PHONE_NUMBER]" at bounding box center [137, 70] width 39 height 9
click at [131, 70] on div "[PHONE_NUMBER]" at bounding box center [137, 70] width 39 height 9
click at [133, 70] on div "[PHONE_NUMBER]" at bounding box center [137, 70] width 39 height 9
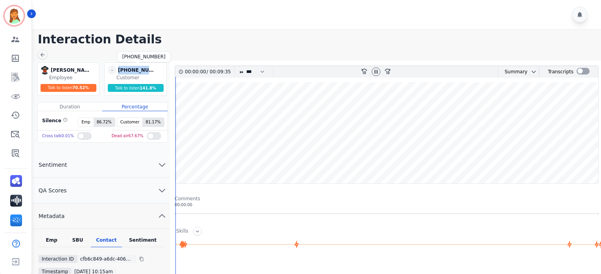
click at [133, 70] on div "[PHONE_NUMBER]" at bounding box center [137, 70] width 39 height 9
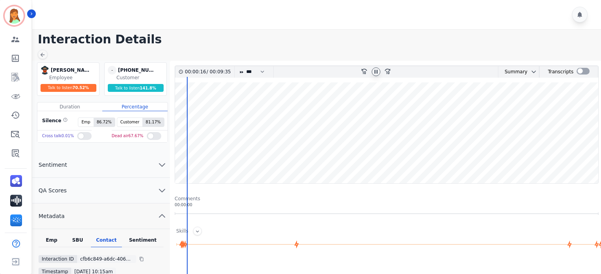
click at [377, 72] on icon at bounding box center [376, 72] width 3 height 4
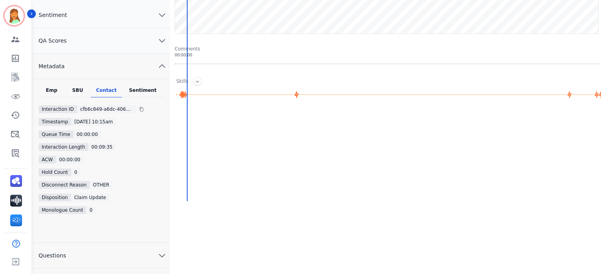
click at [87, 39] on button "QA Scores" at bounding box center [101, 41] width 138 height 26
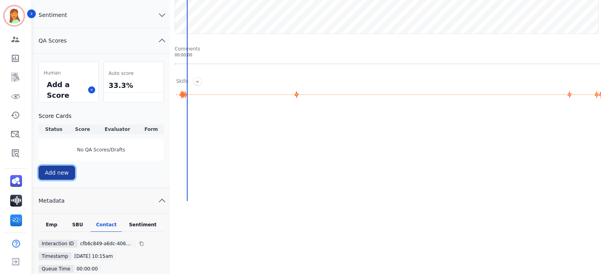
click at [45, 167] on button "Add new" at bounding box center [57, 172] width 37 height 14
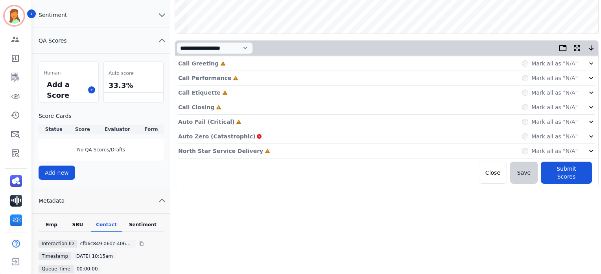
click at [273, 150] on div "North Star Service Delivery Incomplete Mark all as "N/A"" at bounding box center [386, 151] width 417 height 15
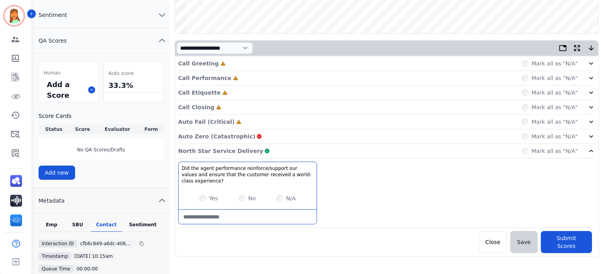
click at [242, 115] on div "Auto Fail (Critical) Incomplete Mark all as "N/A"" at bounding box center [386, 122] width 417 height 15
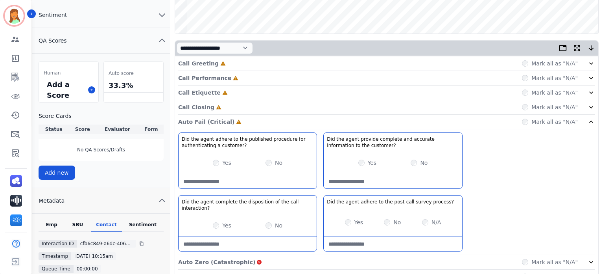
click at [228, 107] on div "Call Closing Incomplete Mark all as "N/A"" at bounding box center [386, 107] width 417 height 15
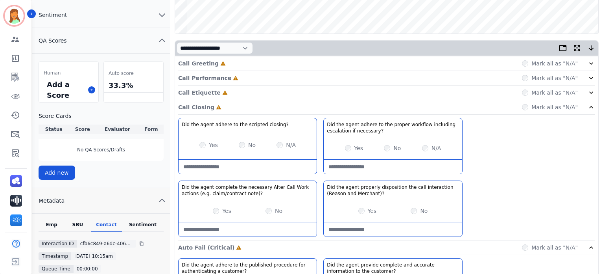
click at [227, 90] on div "Call Etiquette Incomplete Mark all as "N/A"" at bounding box center [386, 92] width 417 height 15
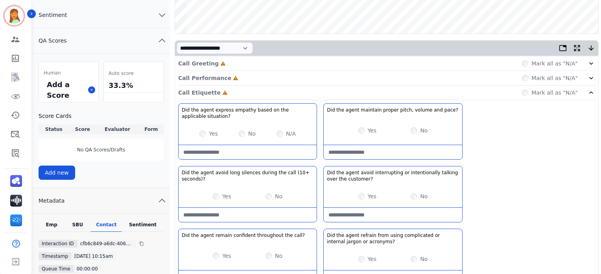
click at [231, 75] on div "Call Performance Incomplete Mark all as "N/A"" at bounding box center [386, 78] width 417 height 15
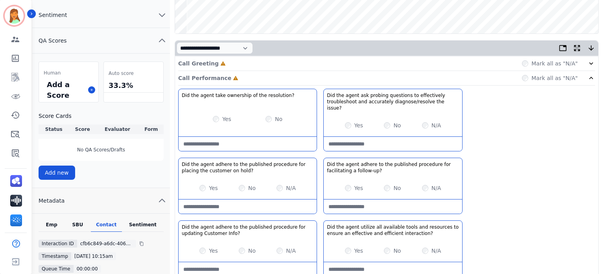
click at [227, 64] on div "Call Greeting Incomplete Mark all as "N/A"" at bounding box center [386, 63] width 417 height 15
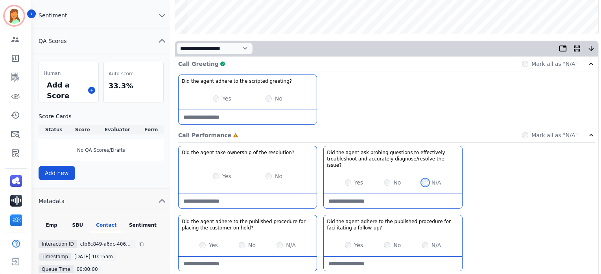
scroll to position [202, 0]
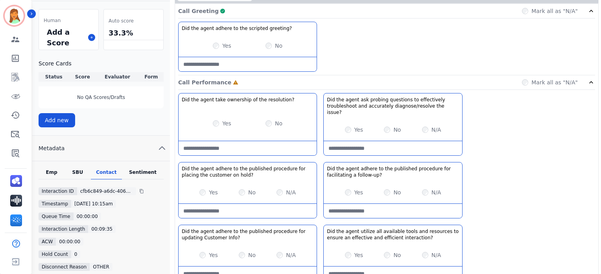
click at [283, 188] on div "N/A" at bounding box center [286, 192] width 19 height 8
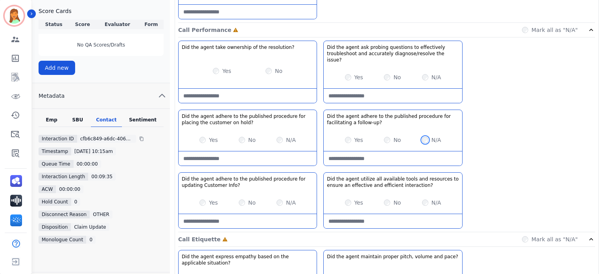
scroll to position [307, 0]
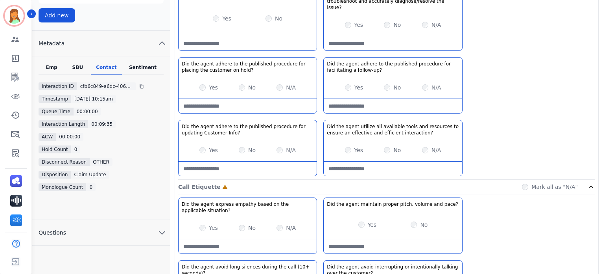
click at [344, 142] on div "Yes No N/A" at bounding box center [393, 150] width 138 height 22
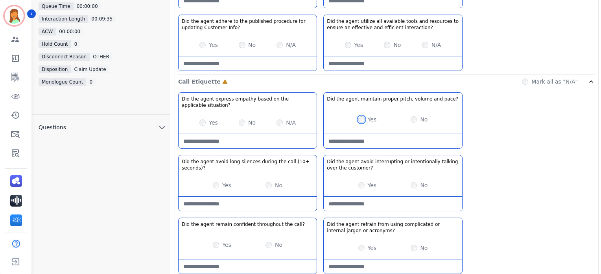
scroll to position [464, 0]
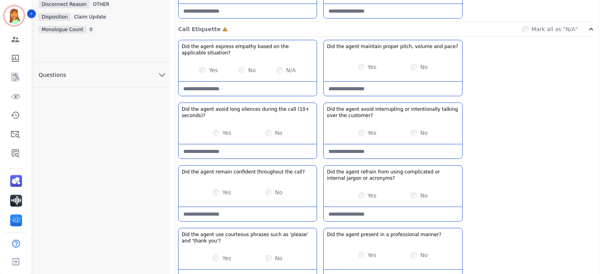
click at [365, 129] on div "Yes" at bounding box center [368, 133] width 18 height 8
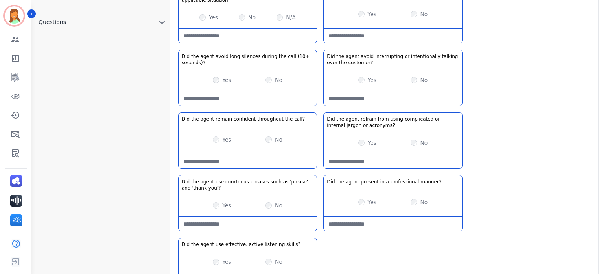
click at [220, 135] on div "Yes" at bounding box center [222, 139] width 18 height 8
click at [360, 139] on div "Yes" at bounding box center [368, 143] width 18 height 8
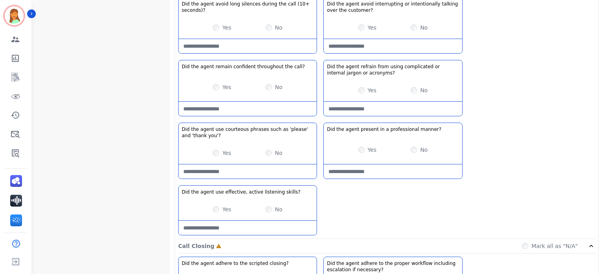
click at [365, 146] on div "Yes" at bounding box center [368, 150] width 18 height 8
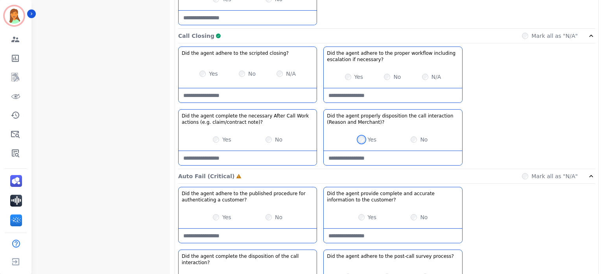
scroll to position [832, 0]
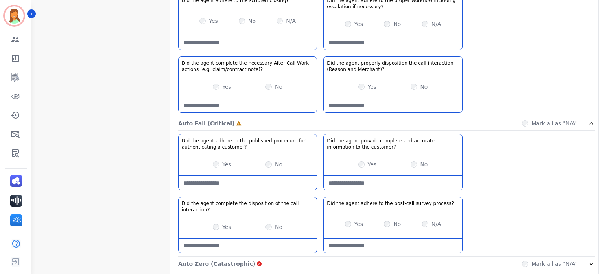
click at [351, 220] on div "Yes" at bounding box center [354, 224] width 18 height 8
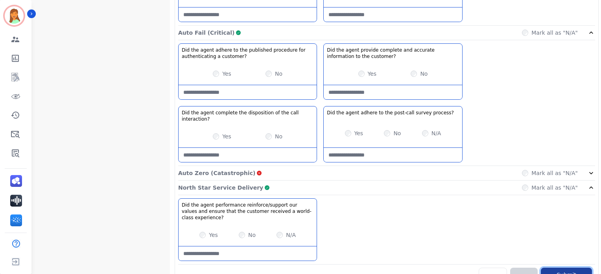
click at [551, 267] on button "Submit Scores" at bounding box center [566, 278] width 51 height 22
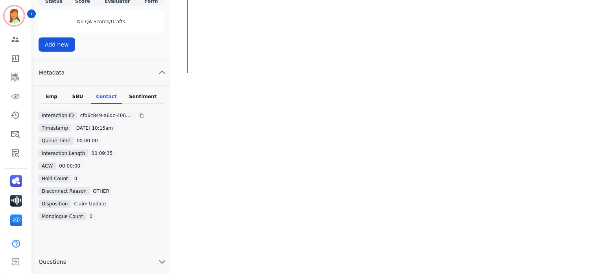
scroll to position [68, 0]
